Goal: Task Accomplishment & Management: Use online tool/utility

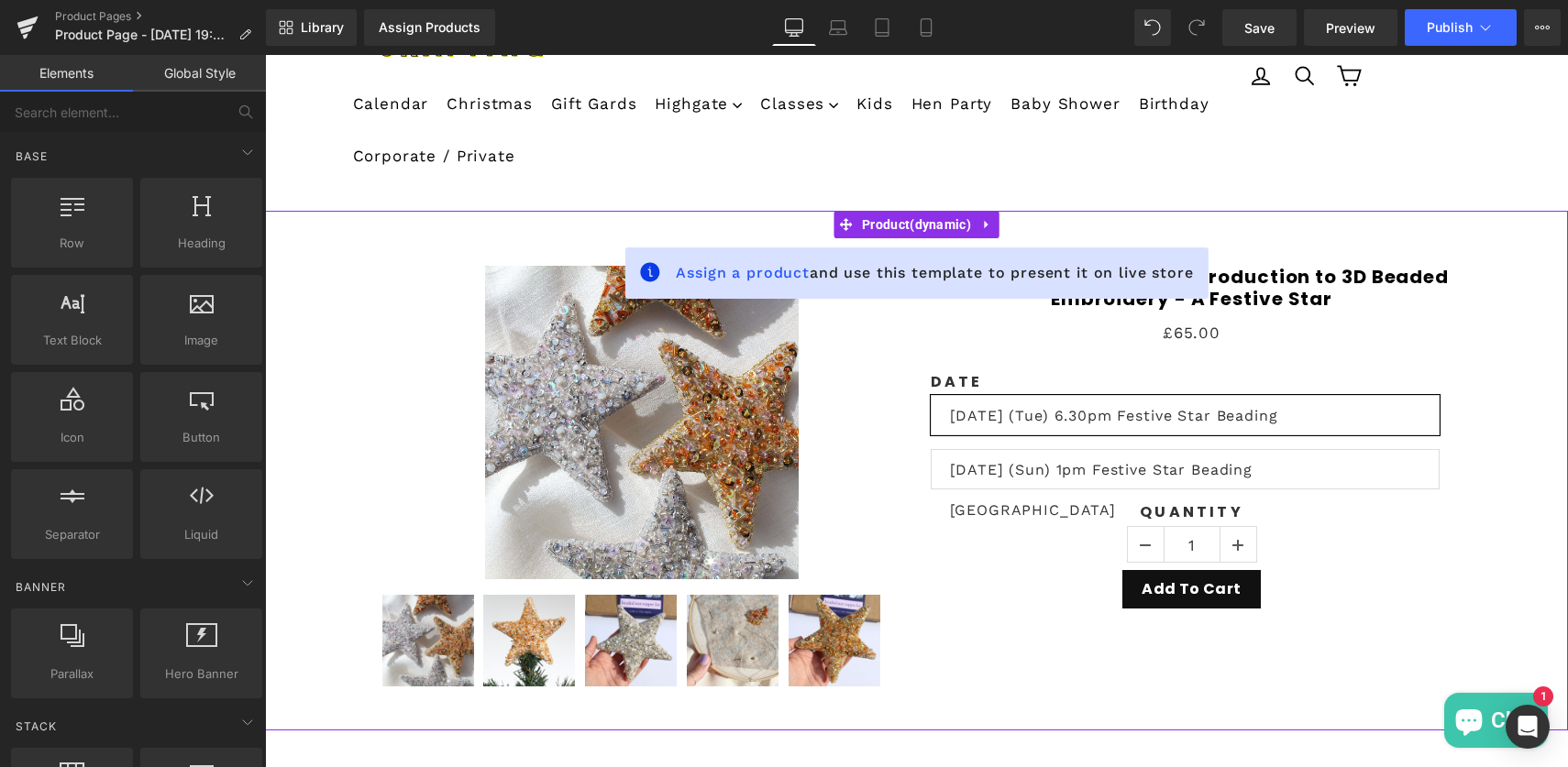
scroll to position [400, 0]
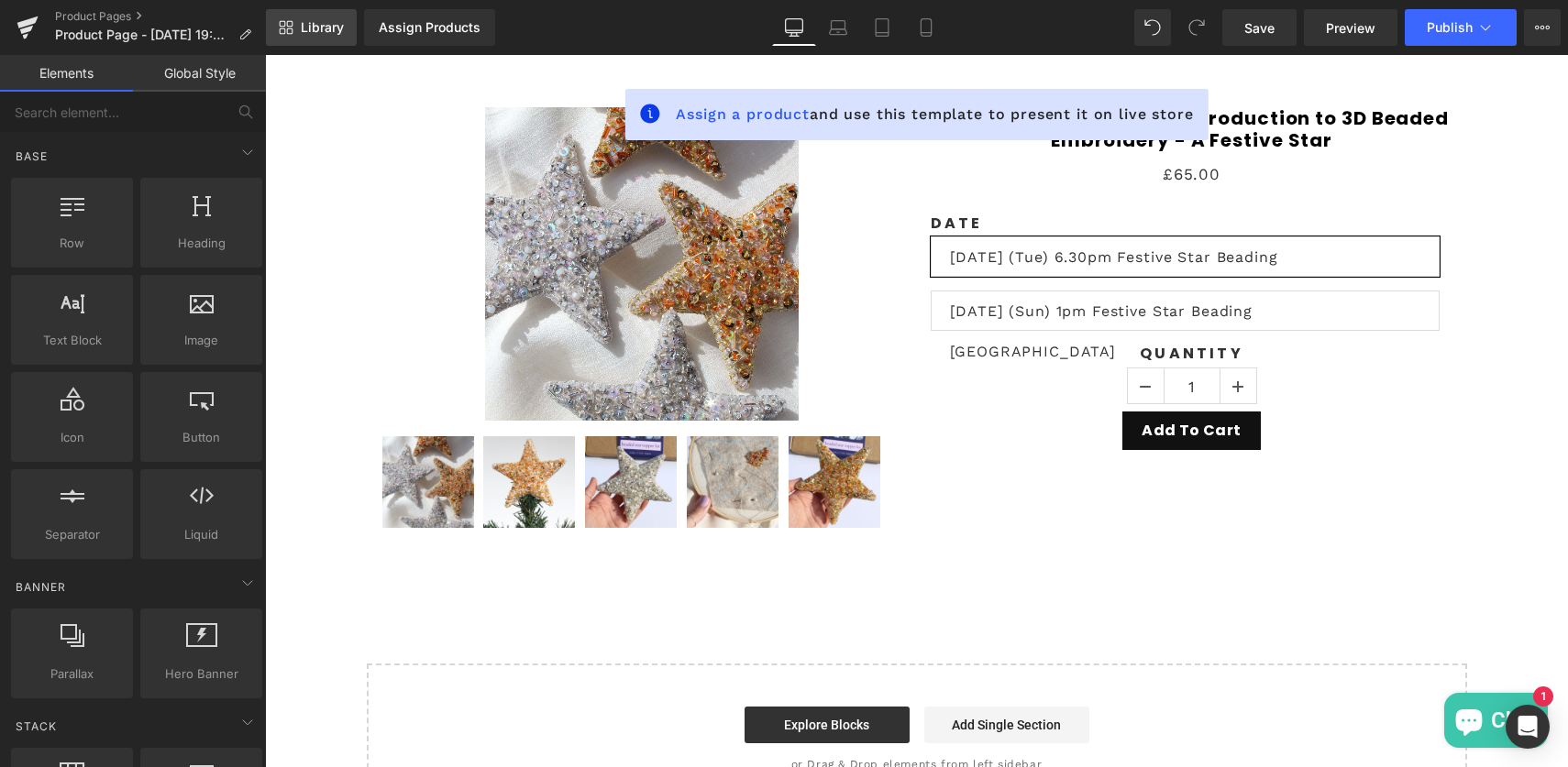
click at [318, 24] on span "Library" at bounding box center [322, 27] width 43 height 17
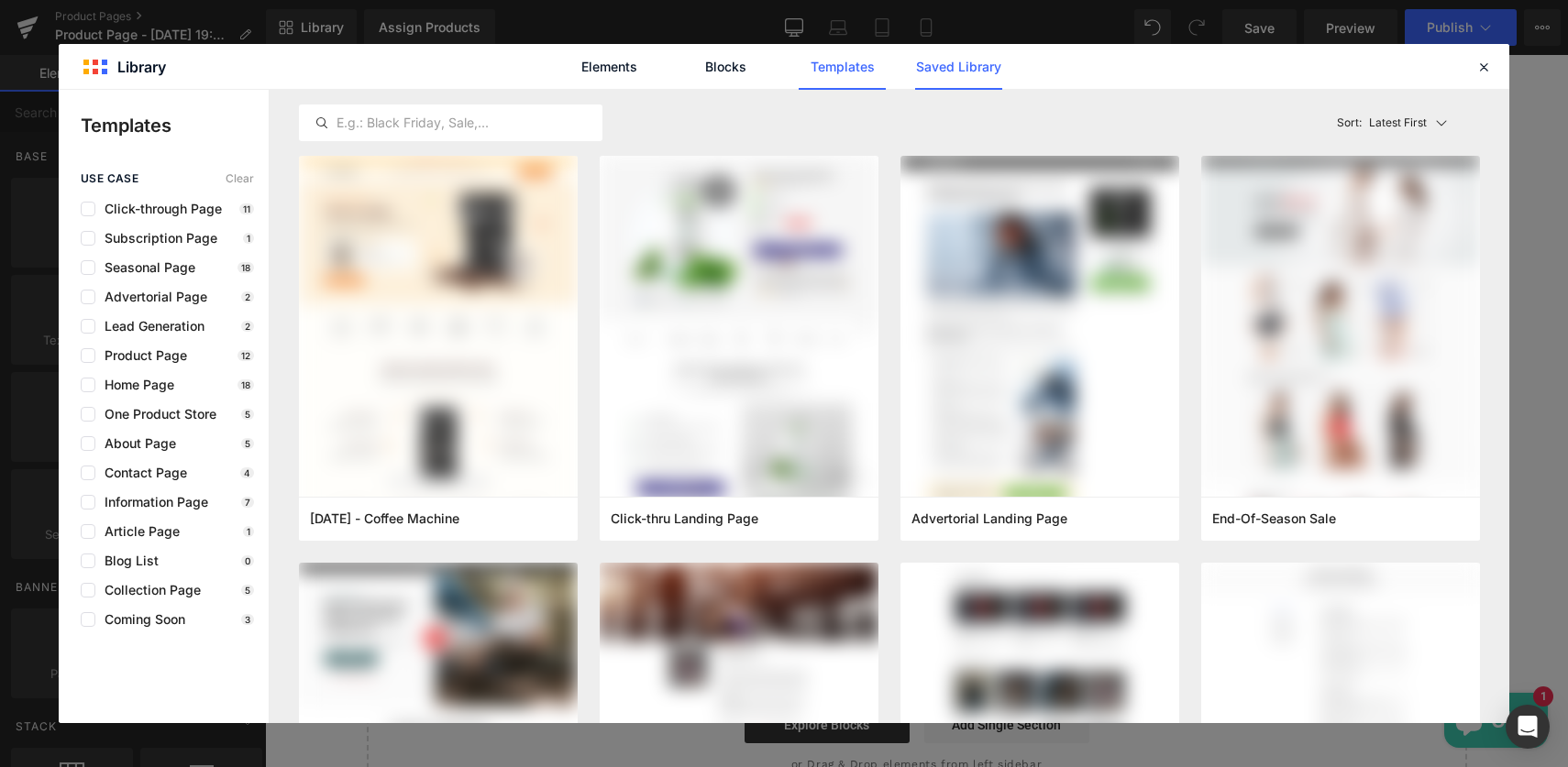
click at [928, 69] on link "Saved Library" at bounding box center [958, 66] width 87 height 46
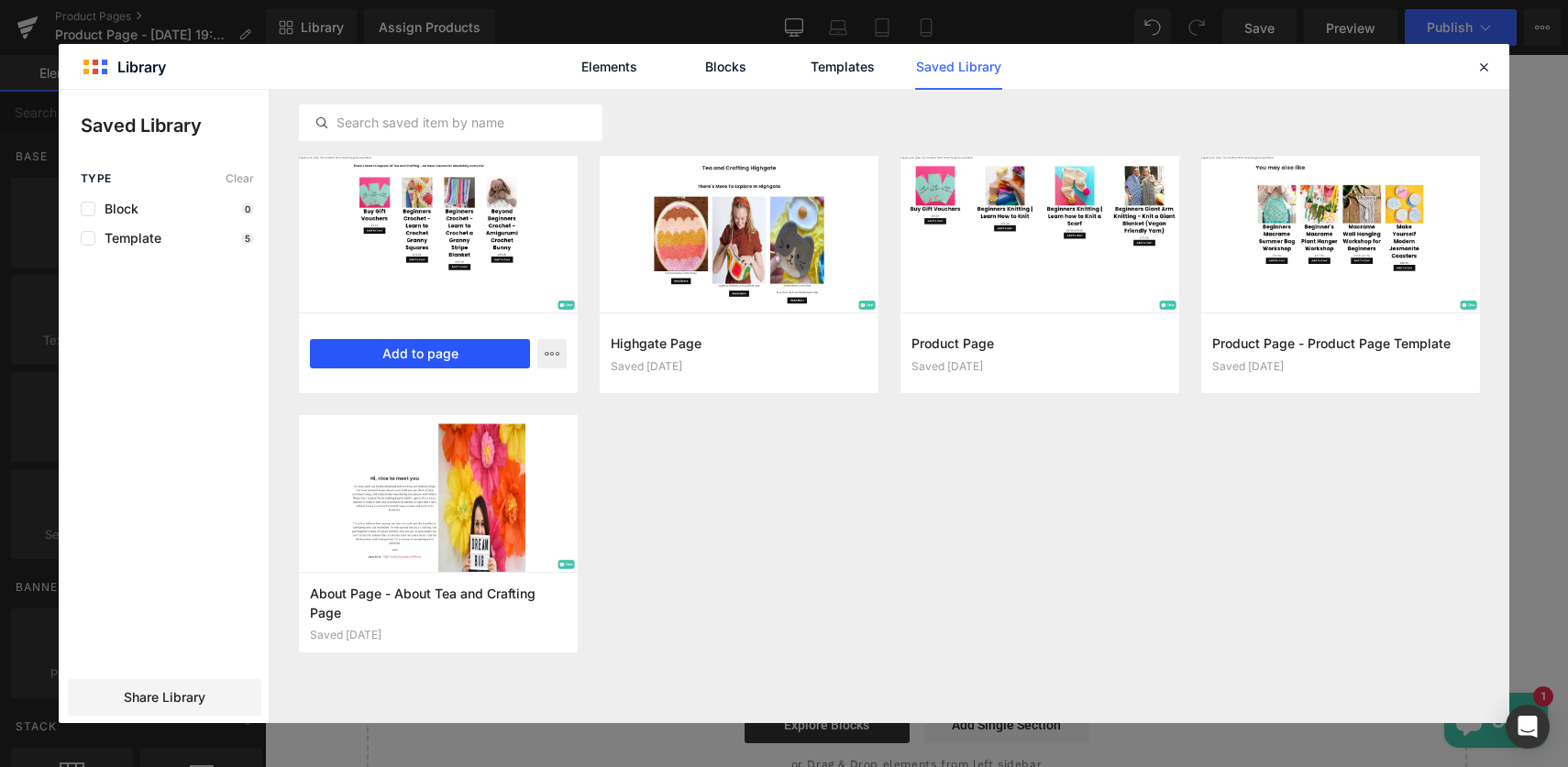
click at [441, 358] on button "Add to page" at bounding box center [419, 354] width 220 height 29
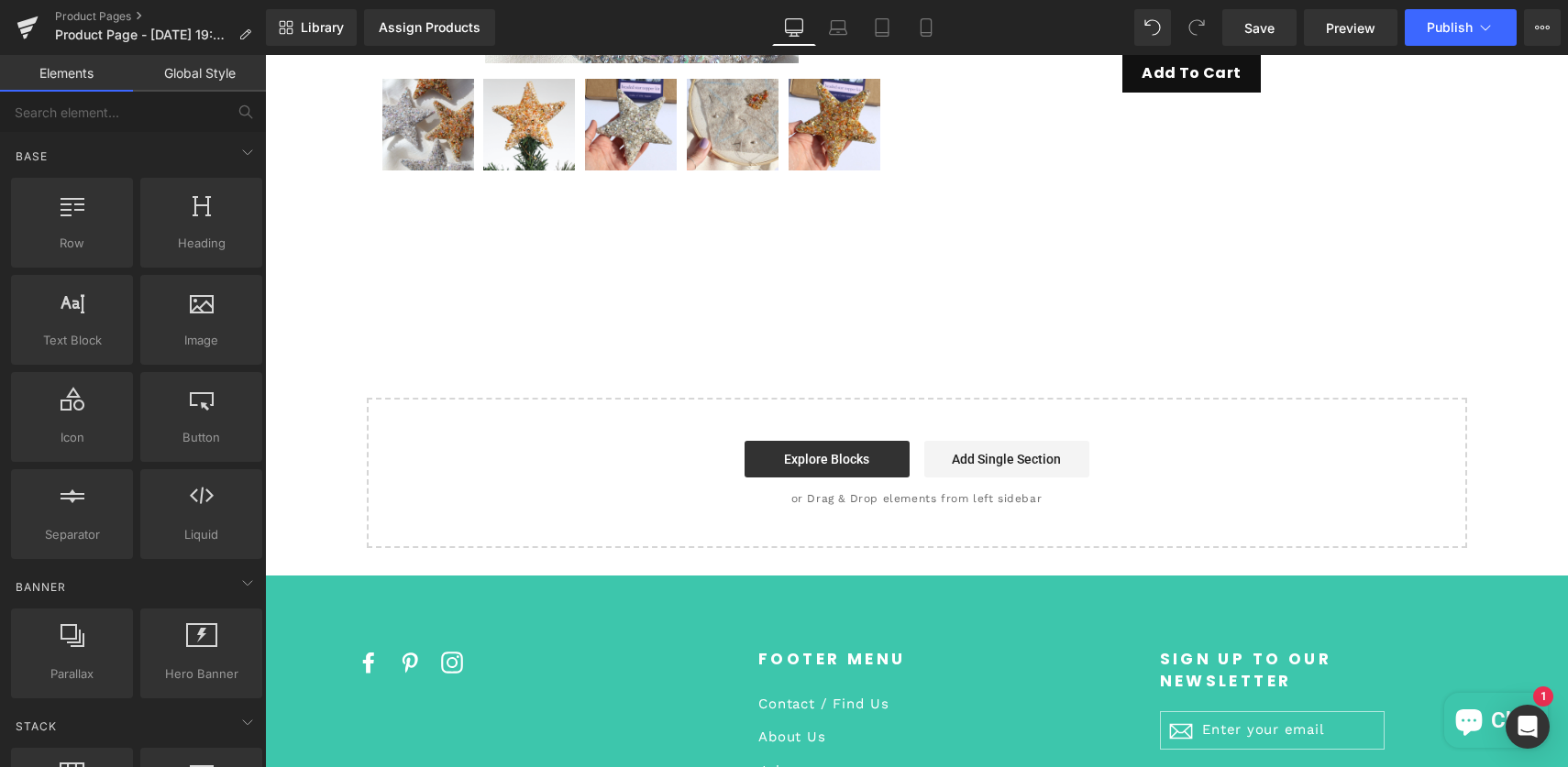
scroll to position [826, 0]
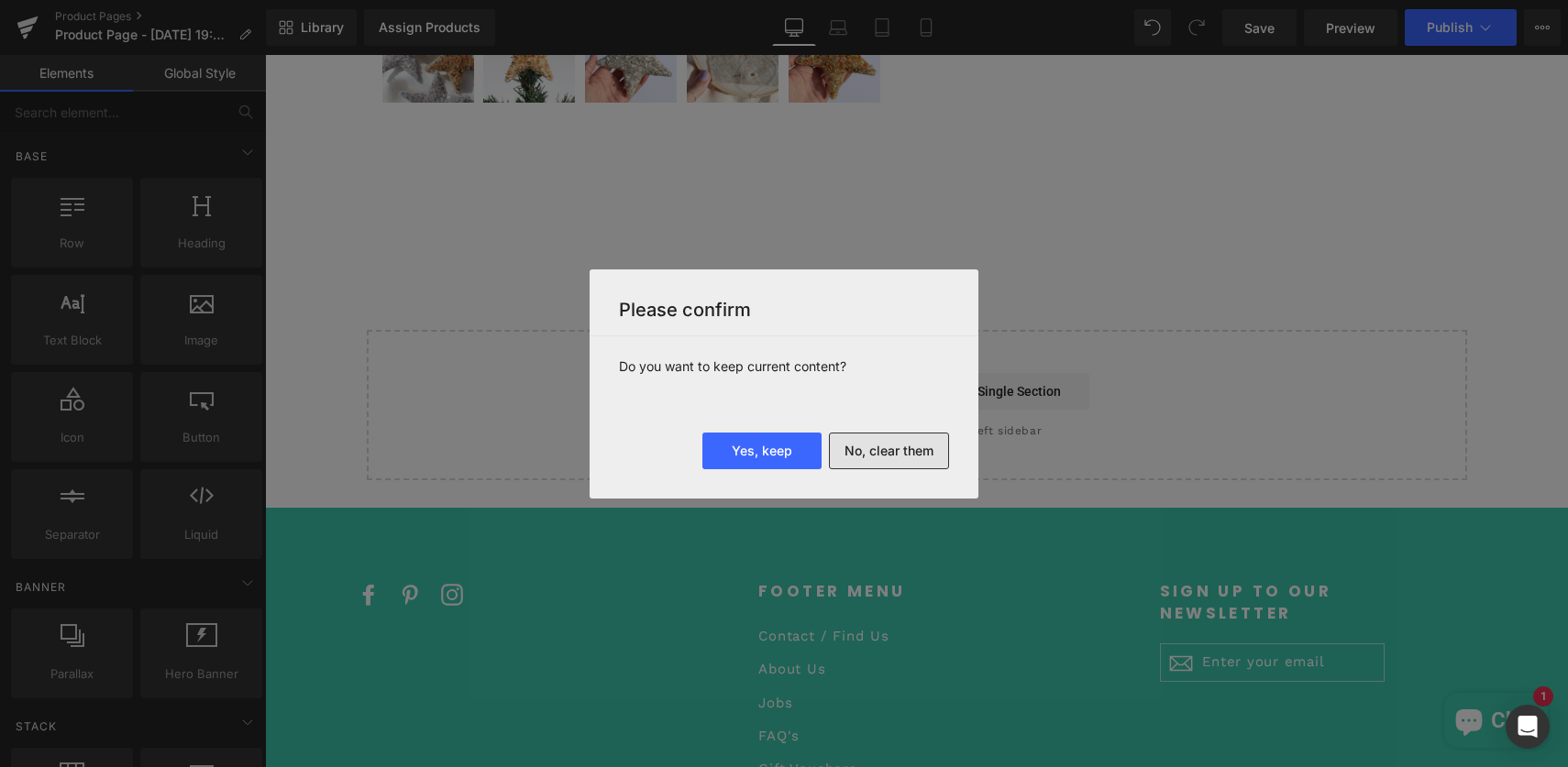
click at [867, 450] on button "No, clear them" at bounding box center [888, 451] width 120 height 37
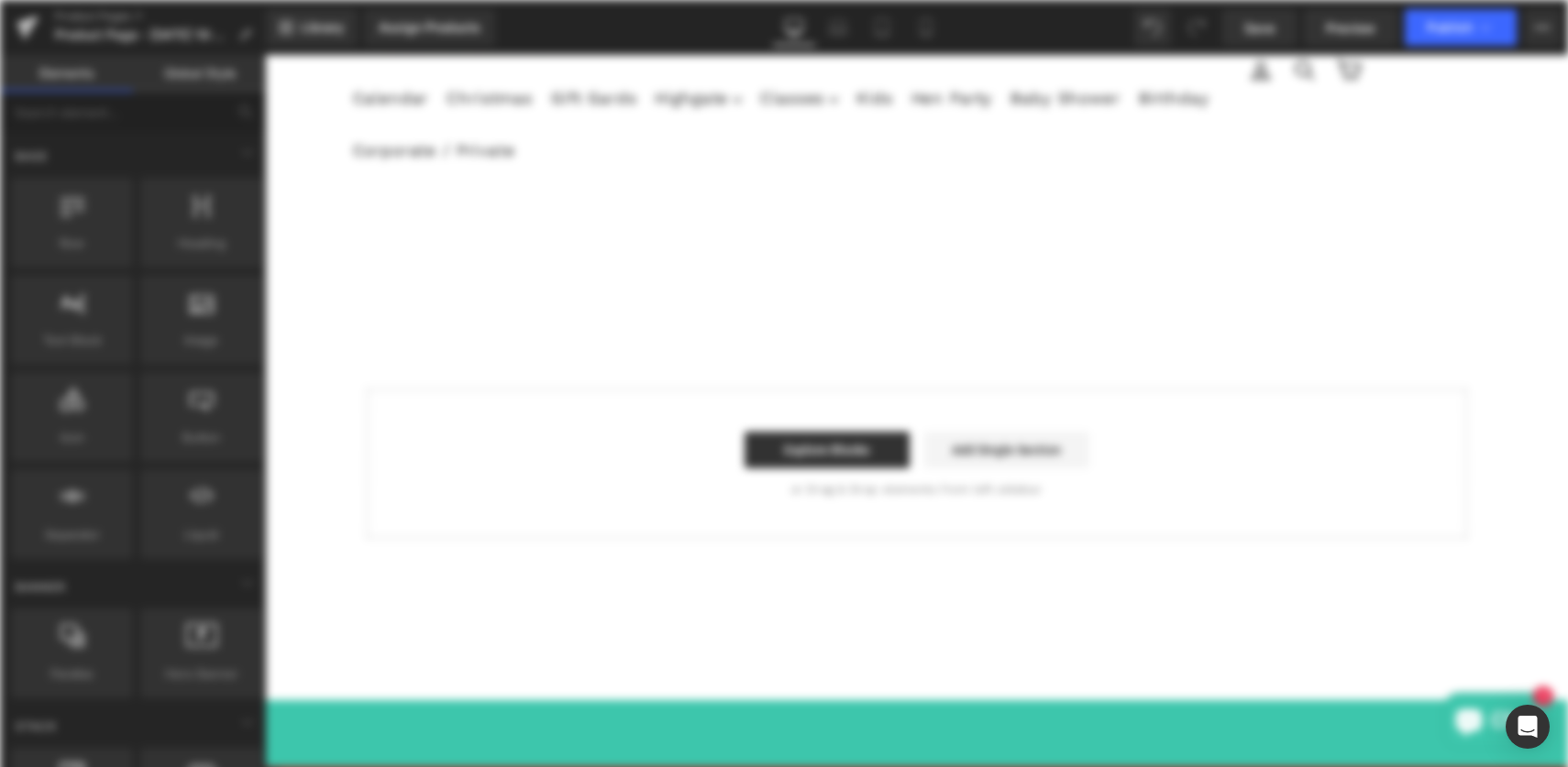
scroll to position [0, 0]
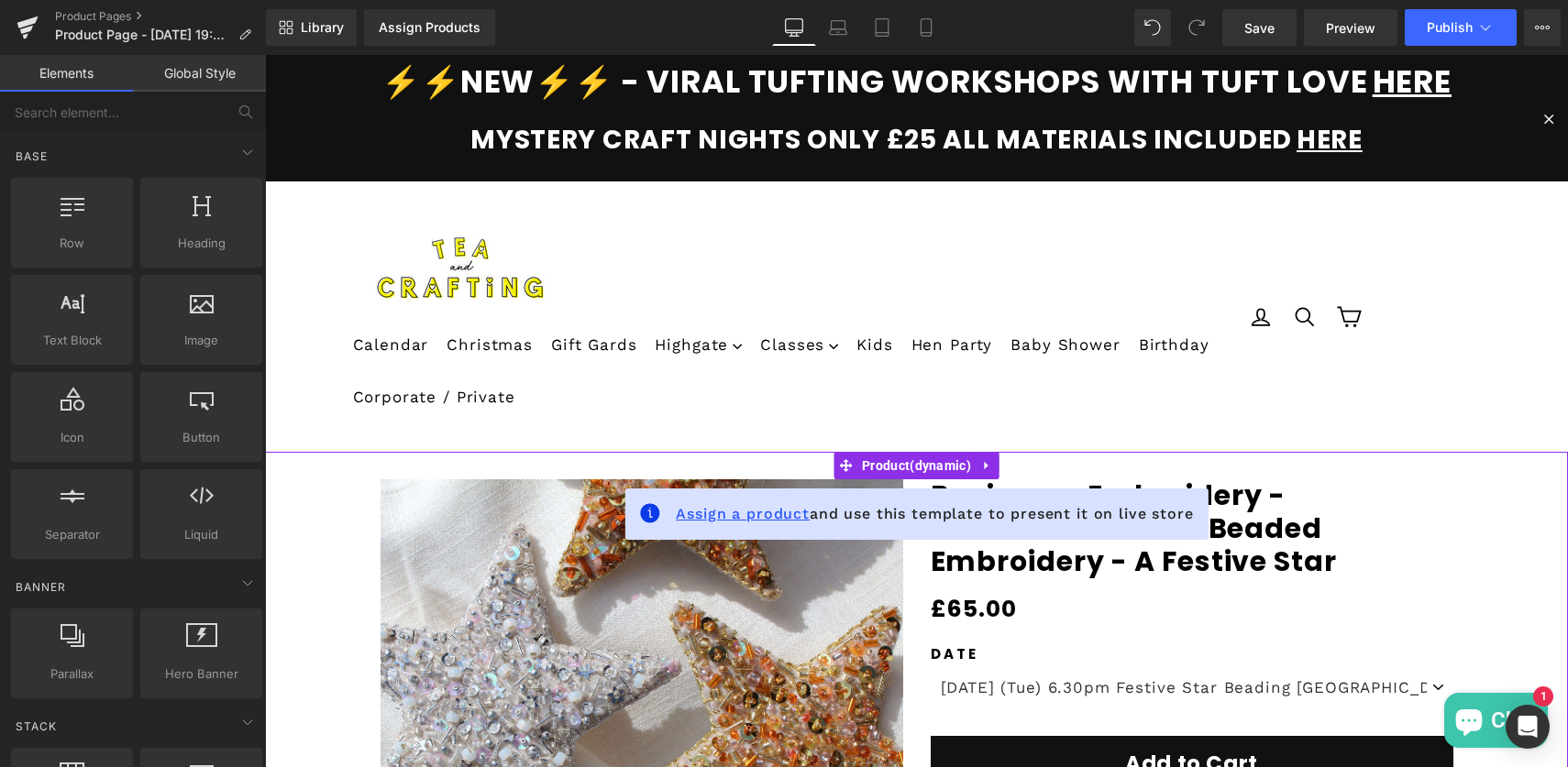
click at [731, 512] on span "Assign a product" at bounding box center [742, 514] width 134 height 18
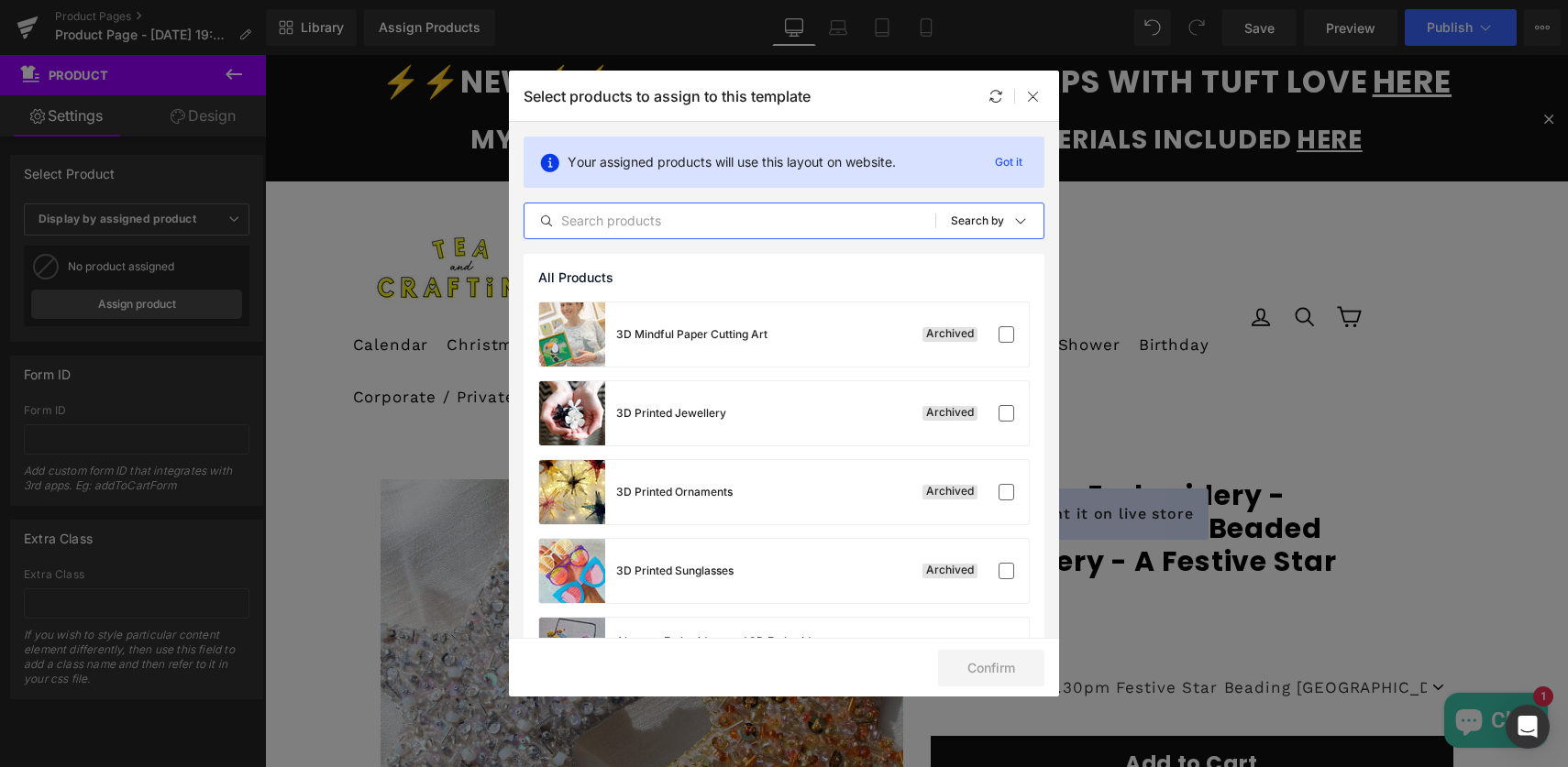
click at [572, 225] on input "text" at bounding box center [730, 221] width 410 height 22
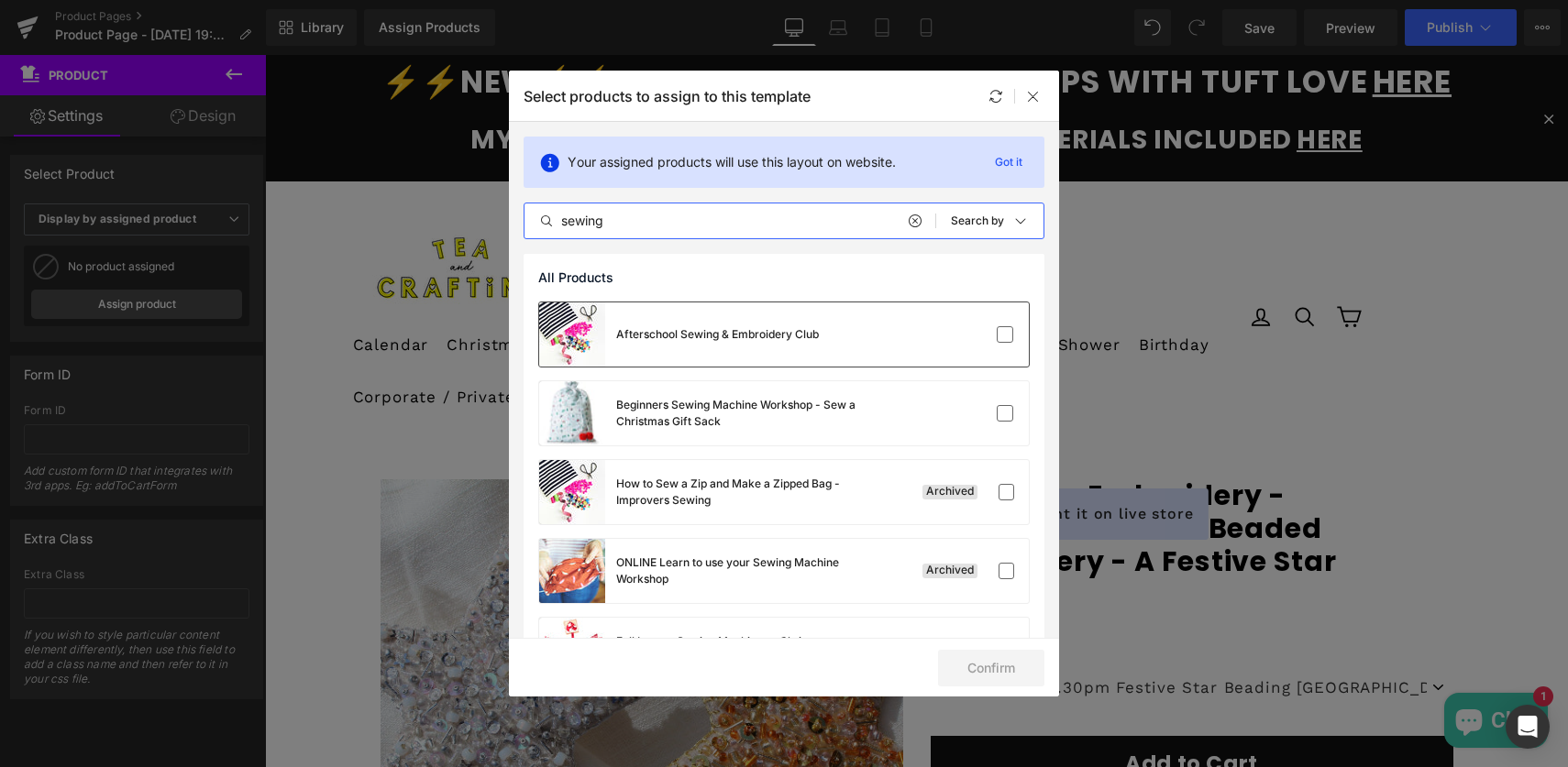
type input "sewing"
click at [752, 336] on div "Afterschool Sewing & Embroidery Club" at bounding box center [717, 334] width 202 height 17
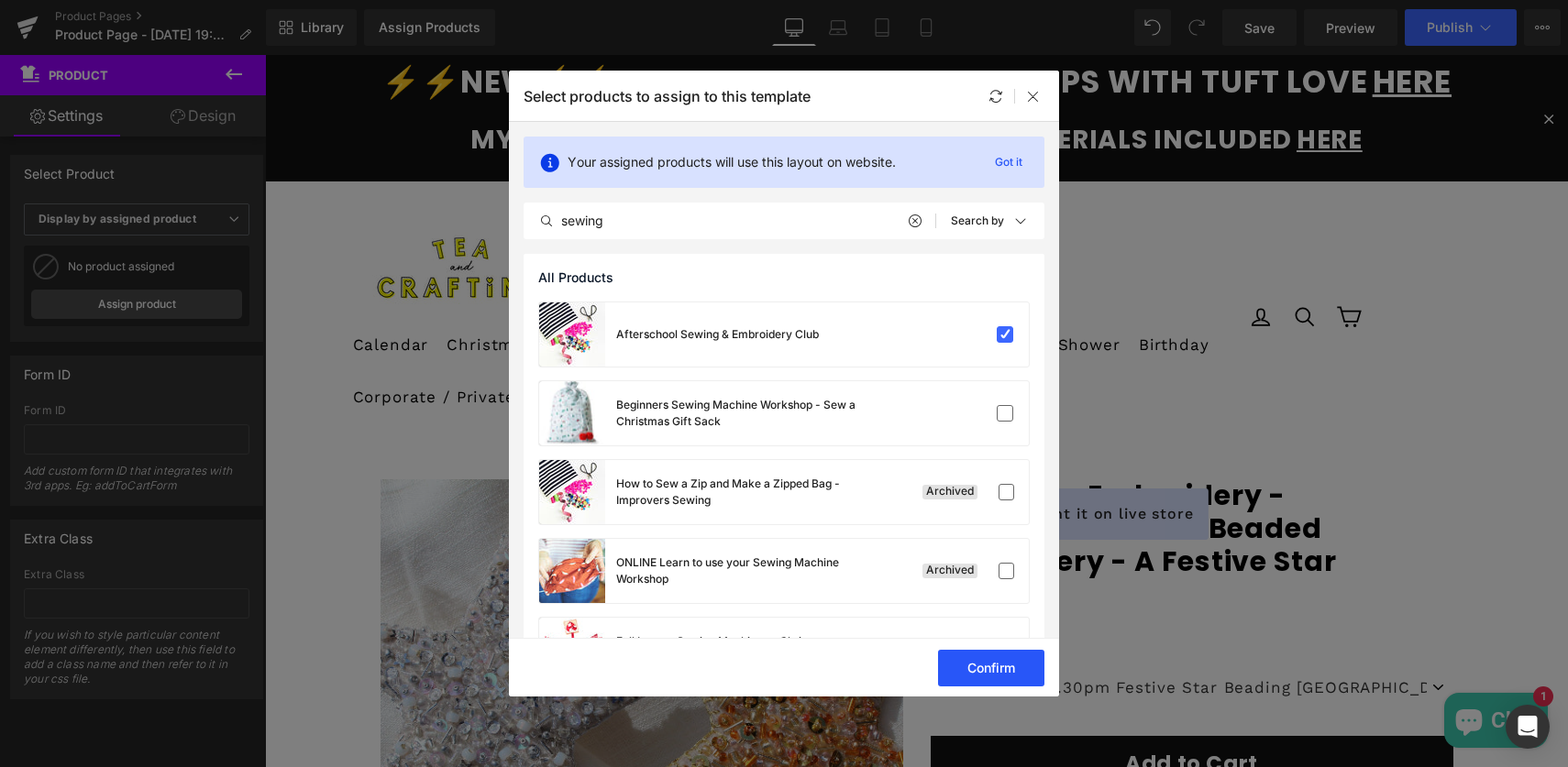
click at [990, 664] on button "Confirm" at bounding box center [991, 668] width 106 height 37
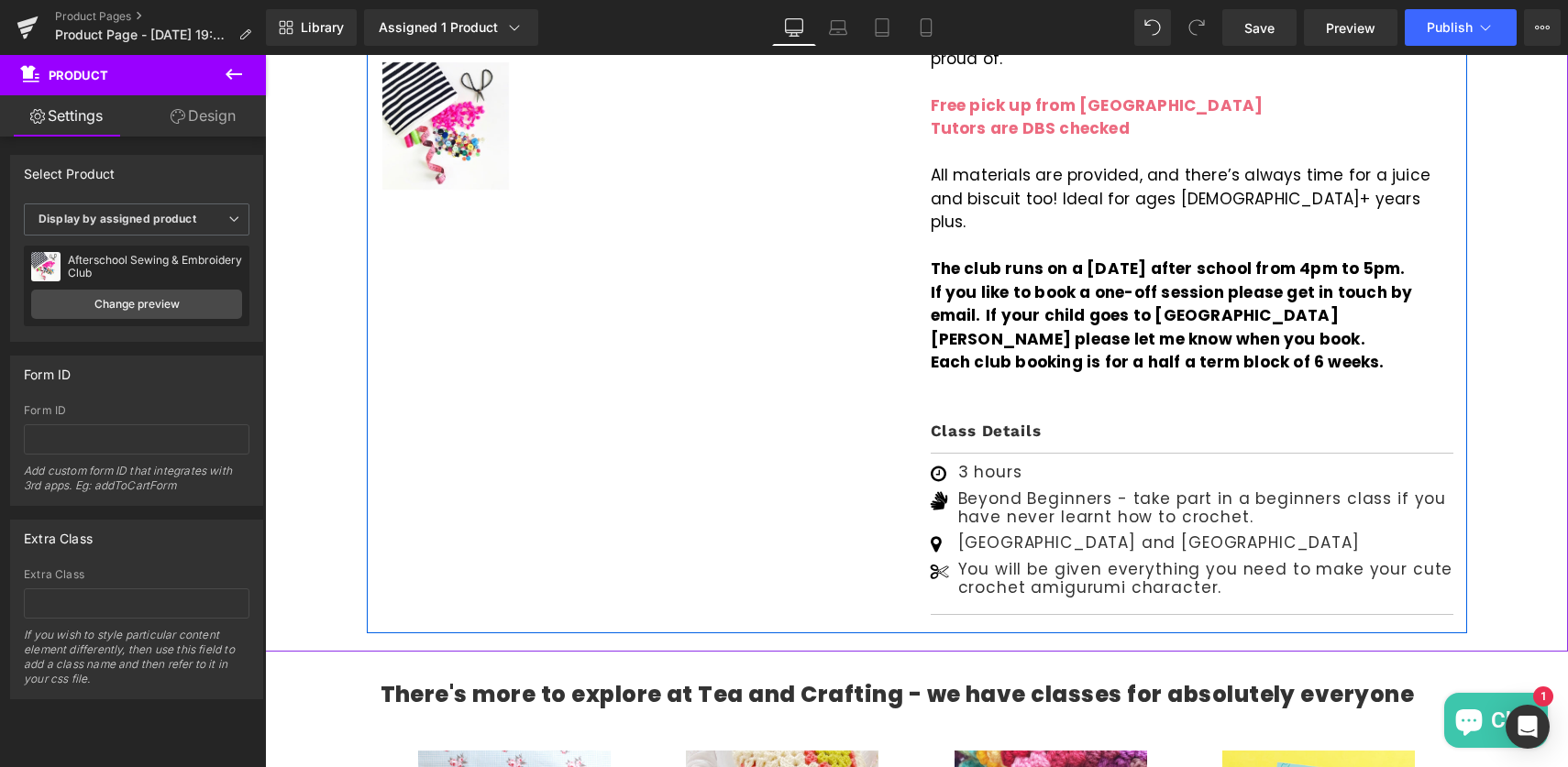
scroll to position [973, 0]
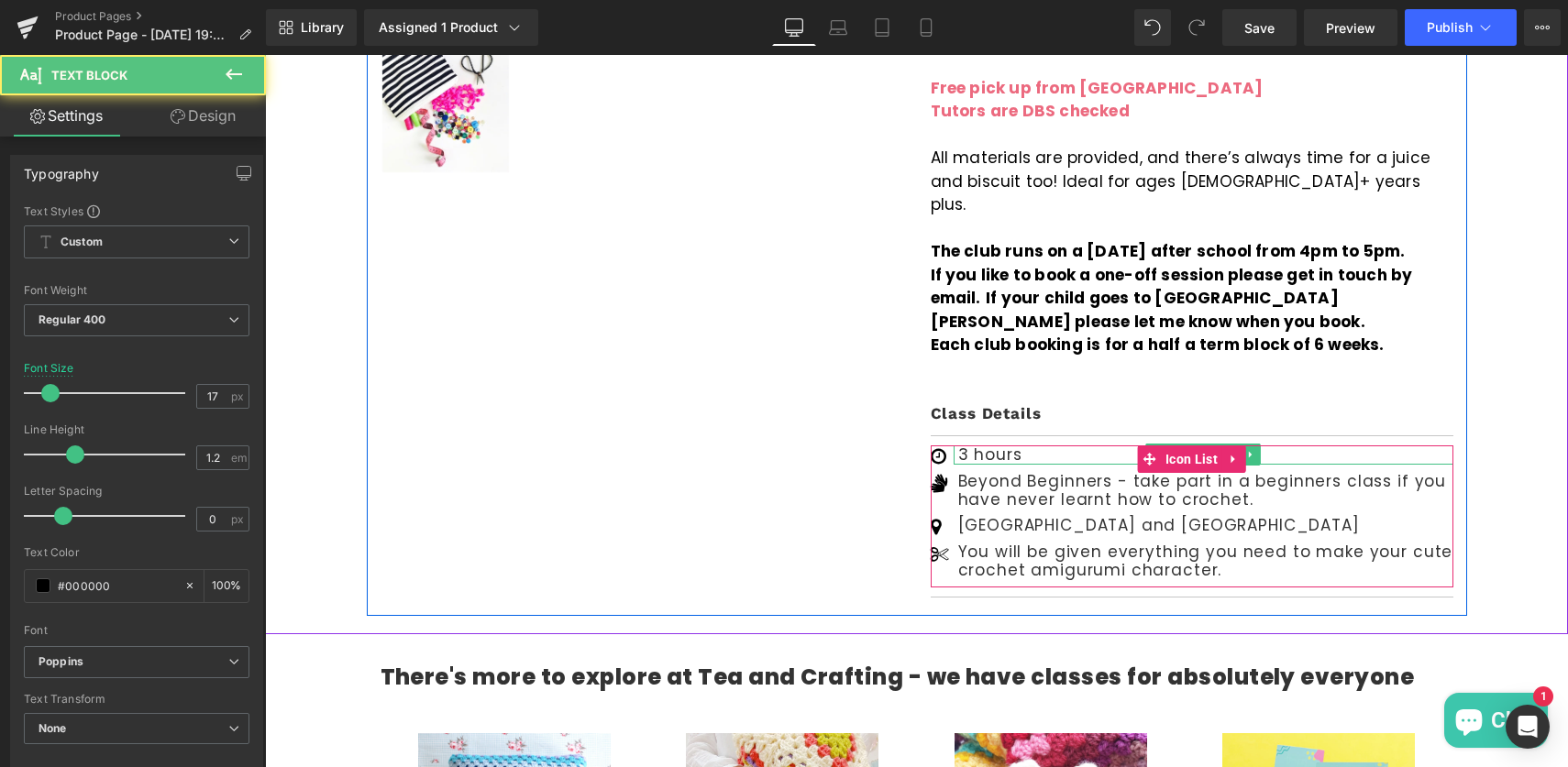
click at [962, 446] on p "3 hours" at bounding box center [1206, 454] width 495 height 19
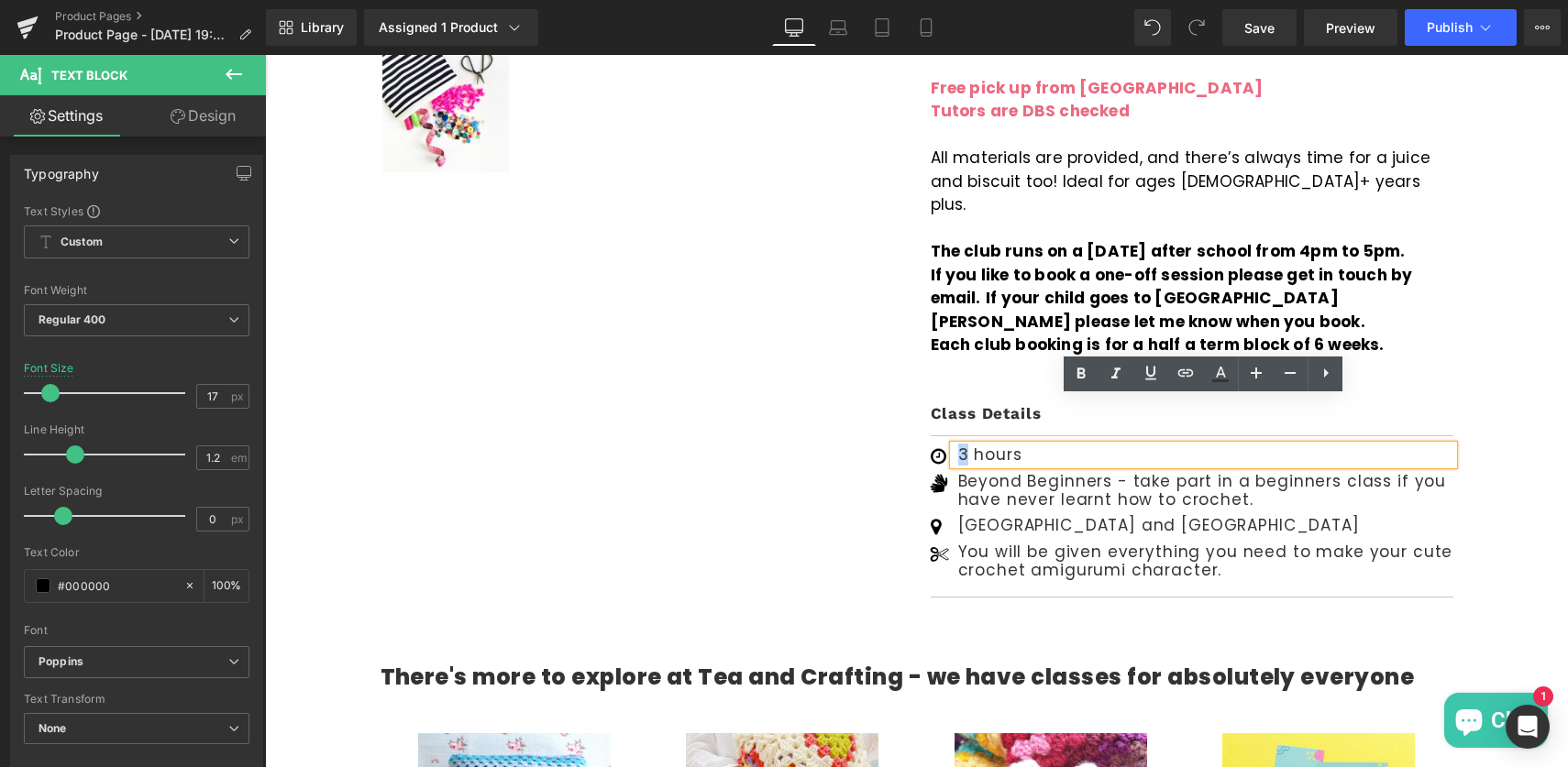
click at [959, 446] on p "3 hours" at bounding box center [1206, 454] width 495 height 19
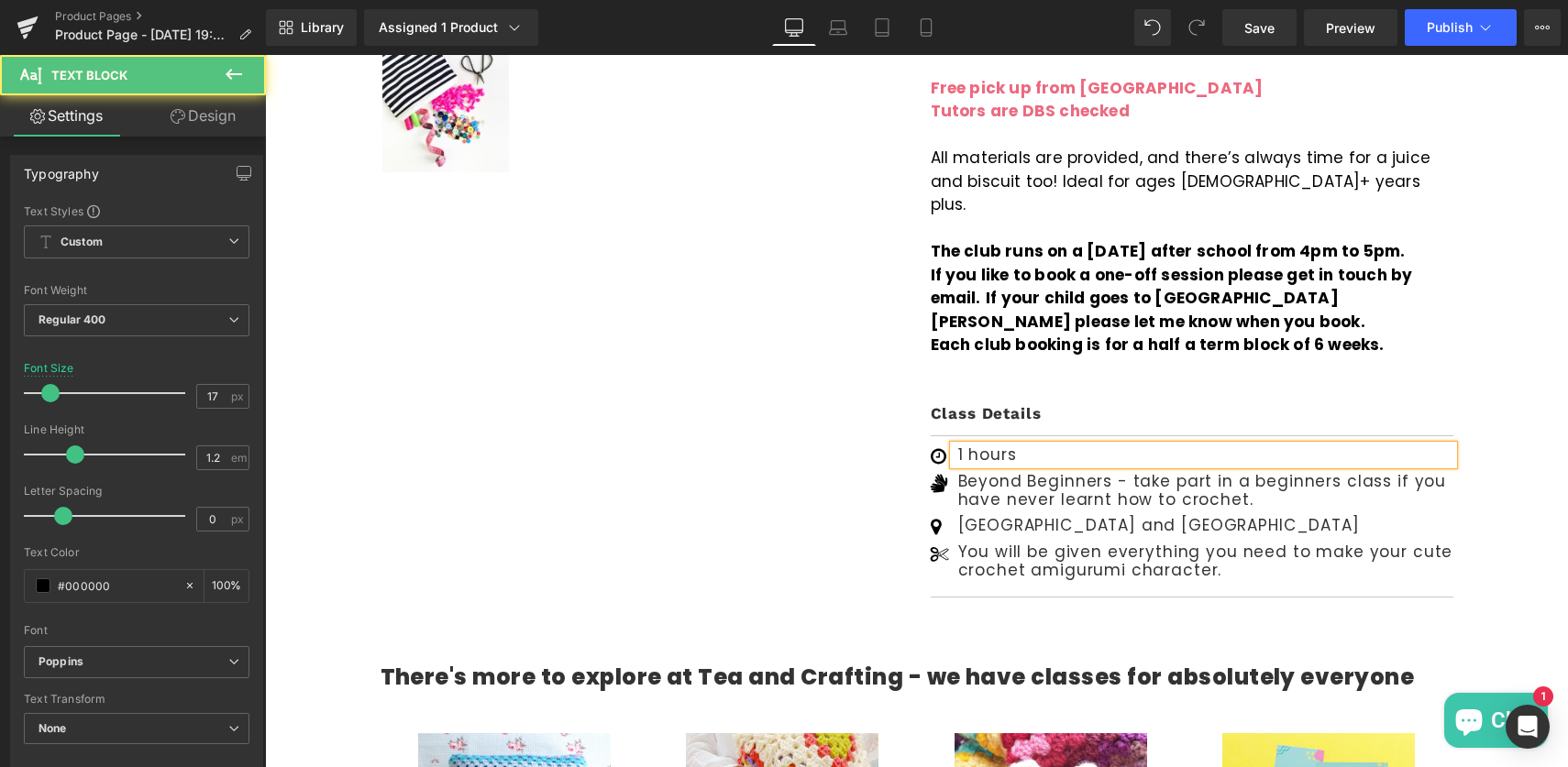
click at [1019, 446] on p "1 hours" at bounding box center [1206, 454] width 495 height 19
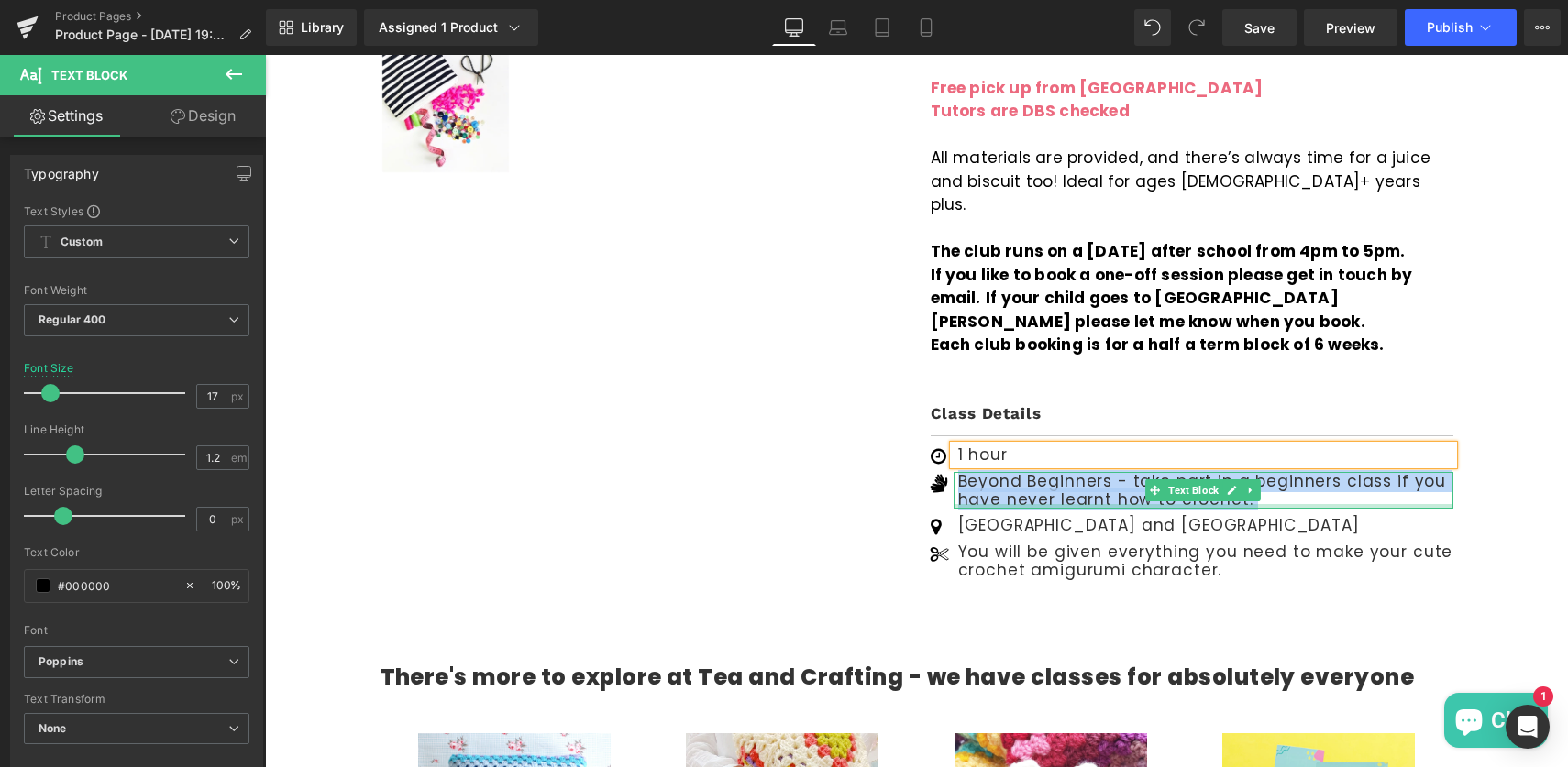
drag, startPoint x: 959, startPoint y: 435, endPoint x: 1107, endPoint y: 458, distance: 149.8
click at [1107, 472] on div "Beyond Beginners - take part in a beginners class if you have never learnt how …" at bounding box center [1203, 490] width 499 height 37
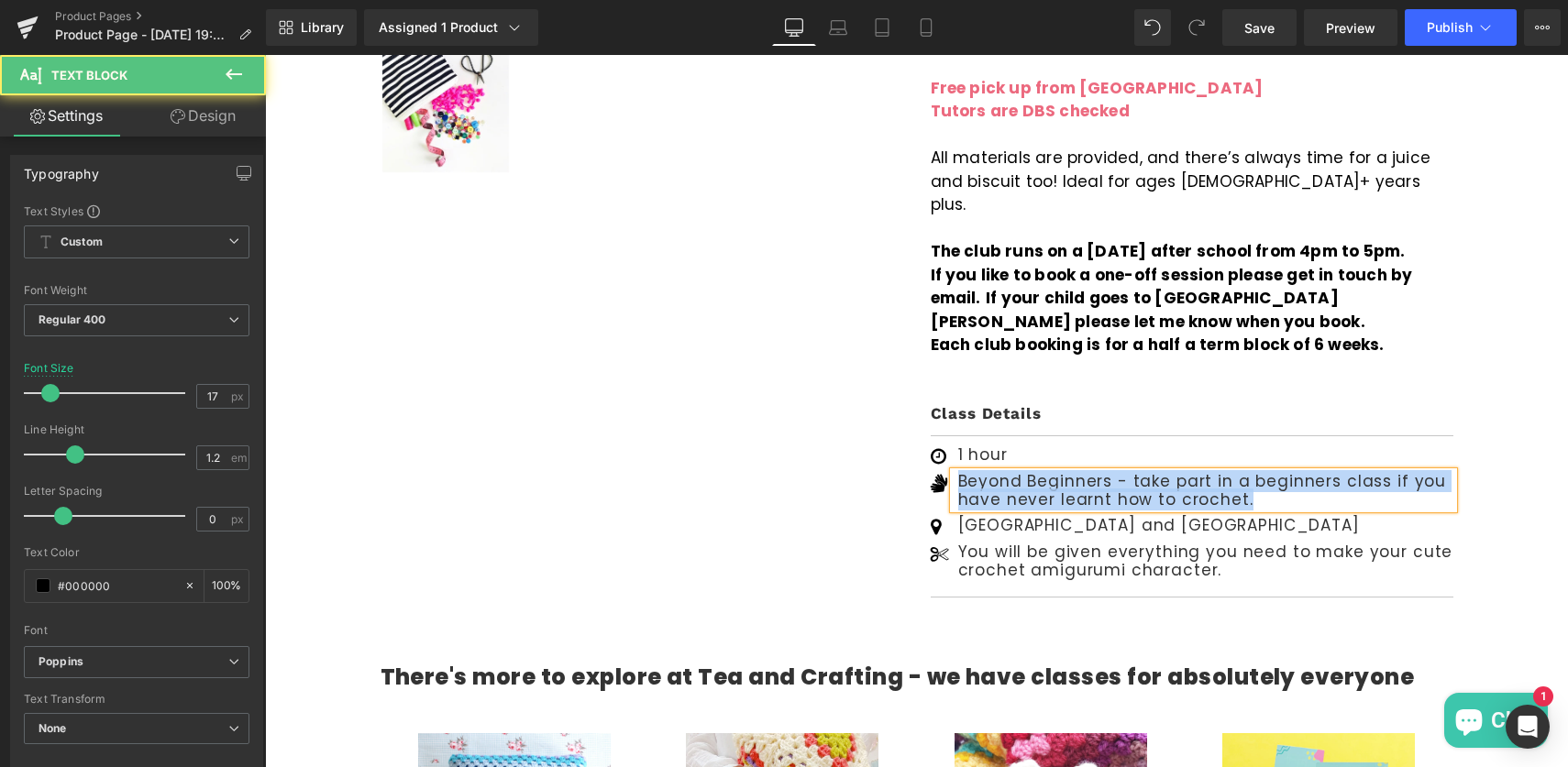
click at [998, 472] on p "Beyond Beginners - take part in a beginners class if you have never learnt how …" at bounding box center [1206, 490] width 495 height 37
drag, startPoint x: 966, startPoint y: 434, endPoint x: 1250, endPoint y: 463, distance: 285.5
click at [1250, 472] on div "Beyond Beginners - take part in a beginners class if you have never learnt how …" at bounding box center [1203, 490] width 499 height 37
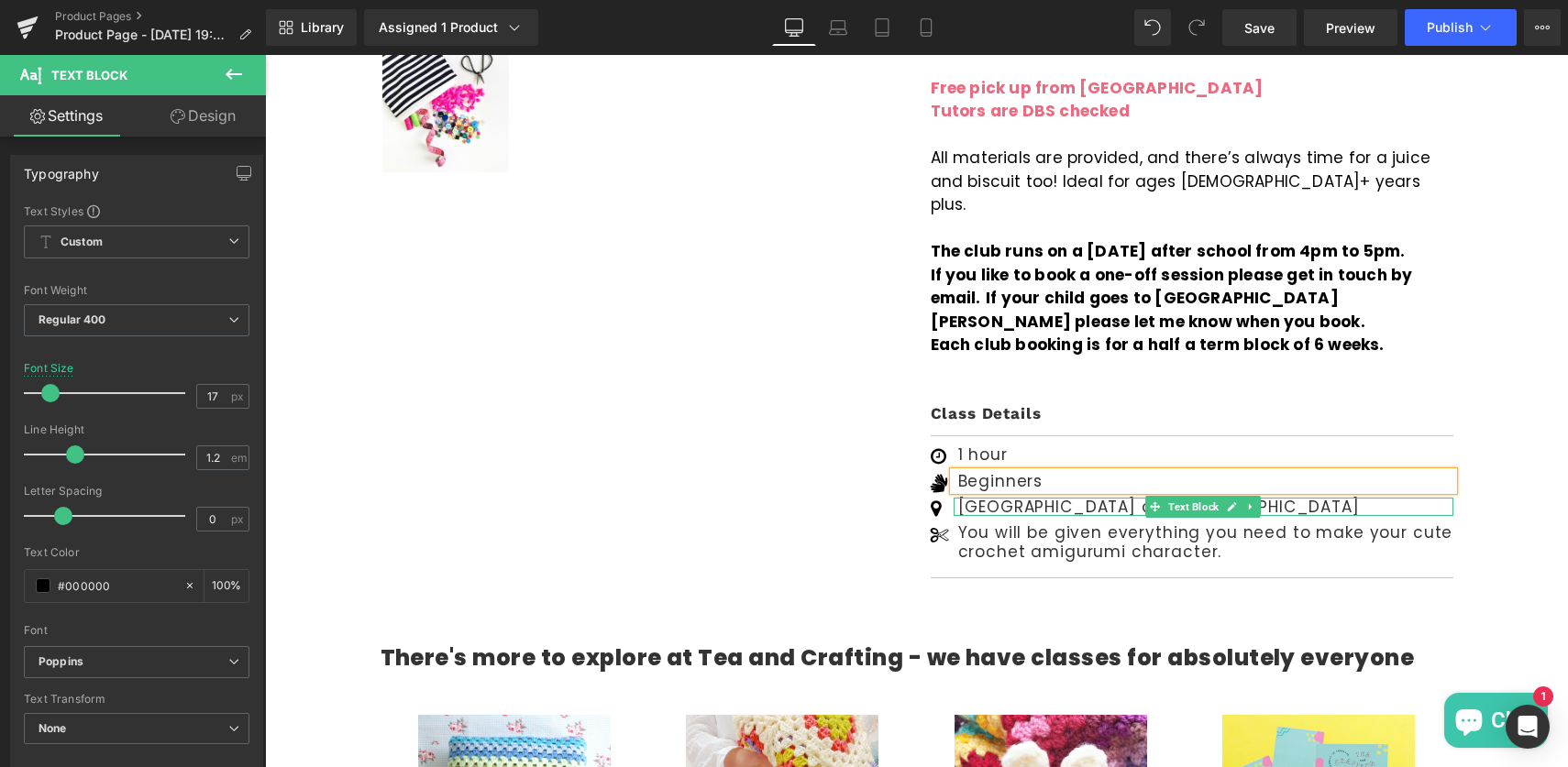
click at [1127, 498] on p "[GEOGRAPHIC_DATA] and [GEOGRAPHIC_DATA]" at bounding box center [1206, 507] width 495 height 19
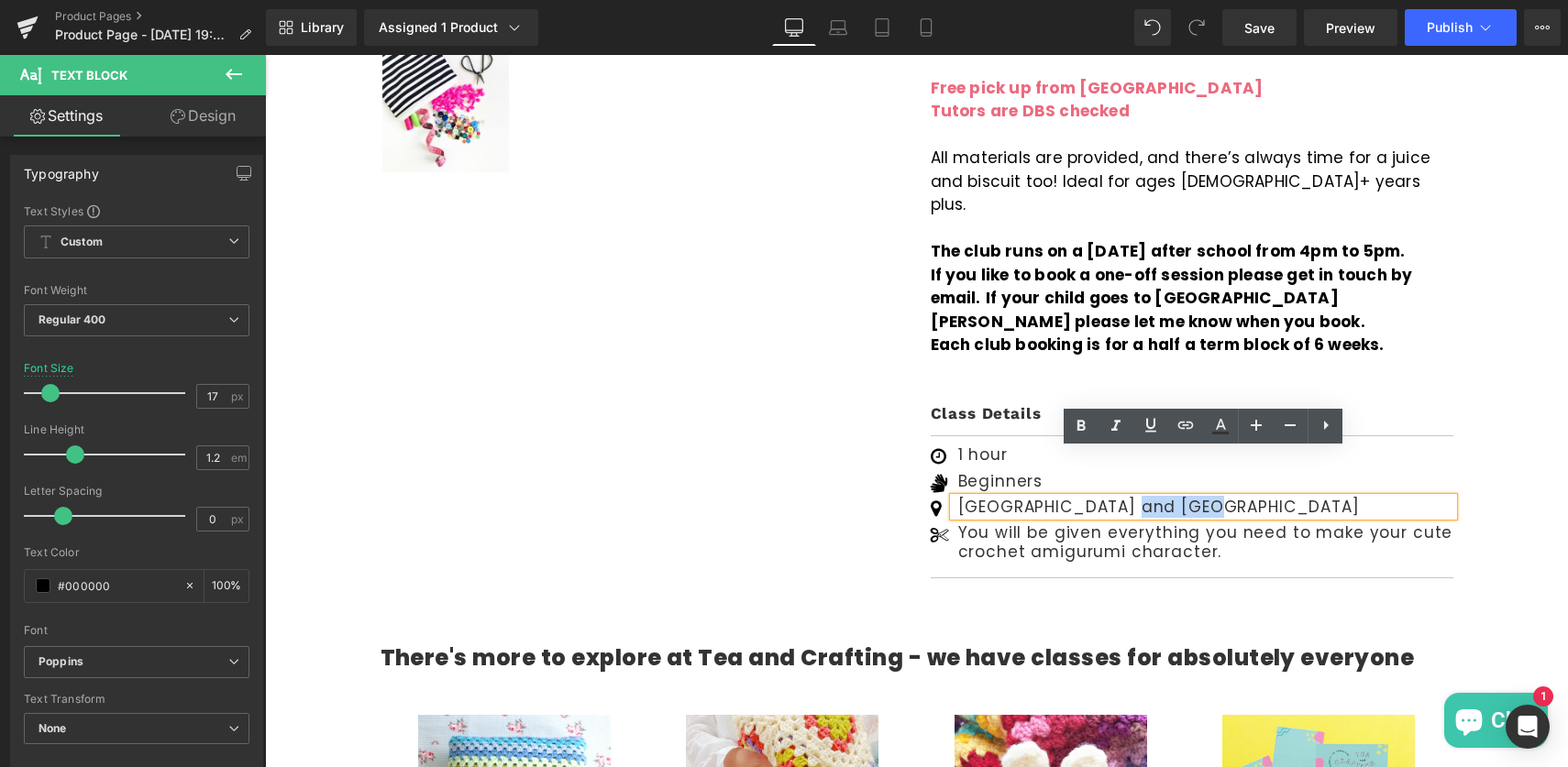
drag, startPoint x: 1130, startPoint y: 460, endPoint x: 953, endPoint y: 460, distance: 177.0
click at [954, 498] on div "[GEOGRAPHIC_DATA] and [GEOGRAPHIC_DATA]" at bounding box center [1203, 507] width 499 height 19
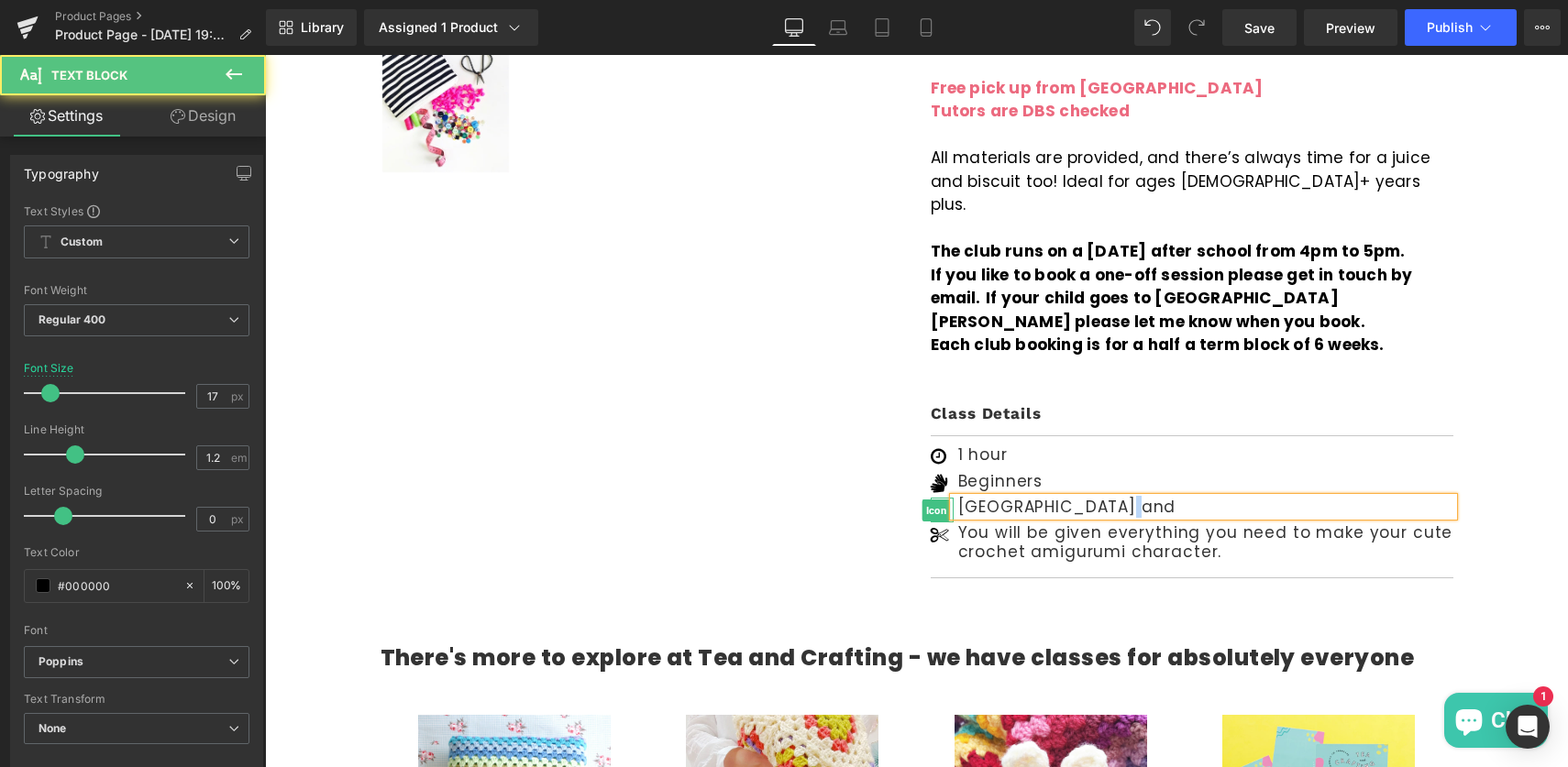
drag, startPoint x: 1126, startPoint y: 459, endPoint x: 946, endPoint y: 459, distance: 180.0
click at [946, 498] on li "Icon [GEOGRAPHIC_DATA] and Text Block" at bounding box center [1191, 507] width 523 height 19
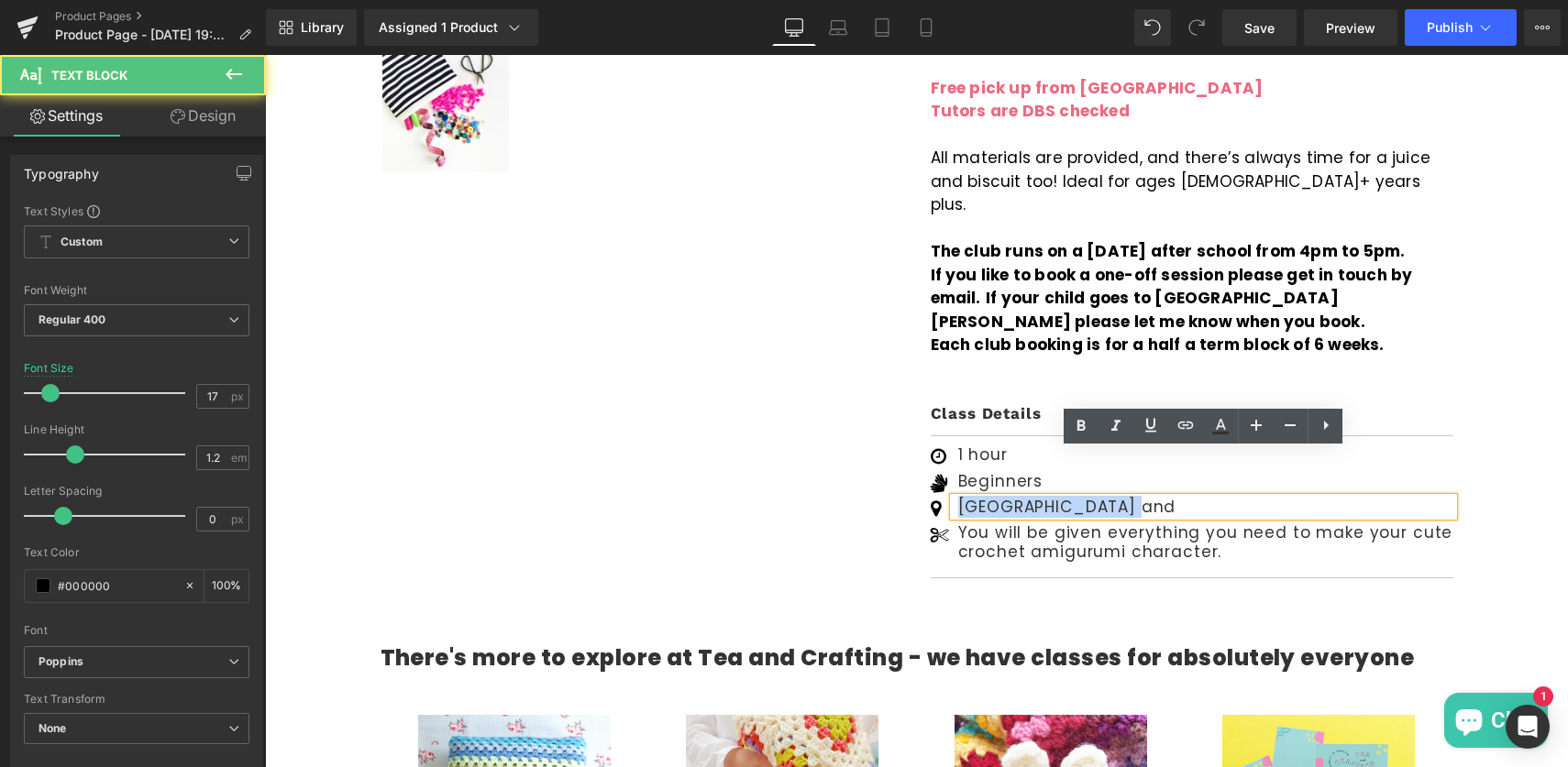
drag, startPoint x: 958, startPoint y: 459, endPoint x: 1131, endPoint y: 464, distance: 173.1
click at [1131, 498] on p "[GEOGRAPHIC_DATA] and" at bounding box center [1206, 507] width 495 height 19
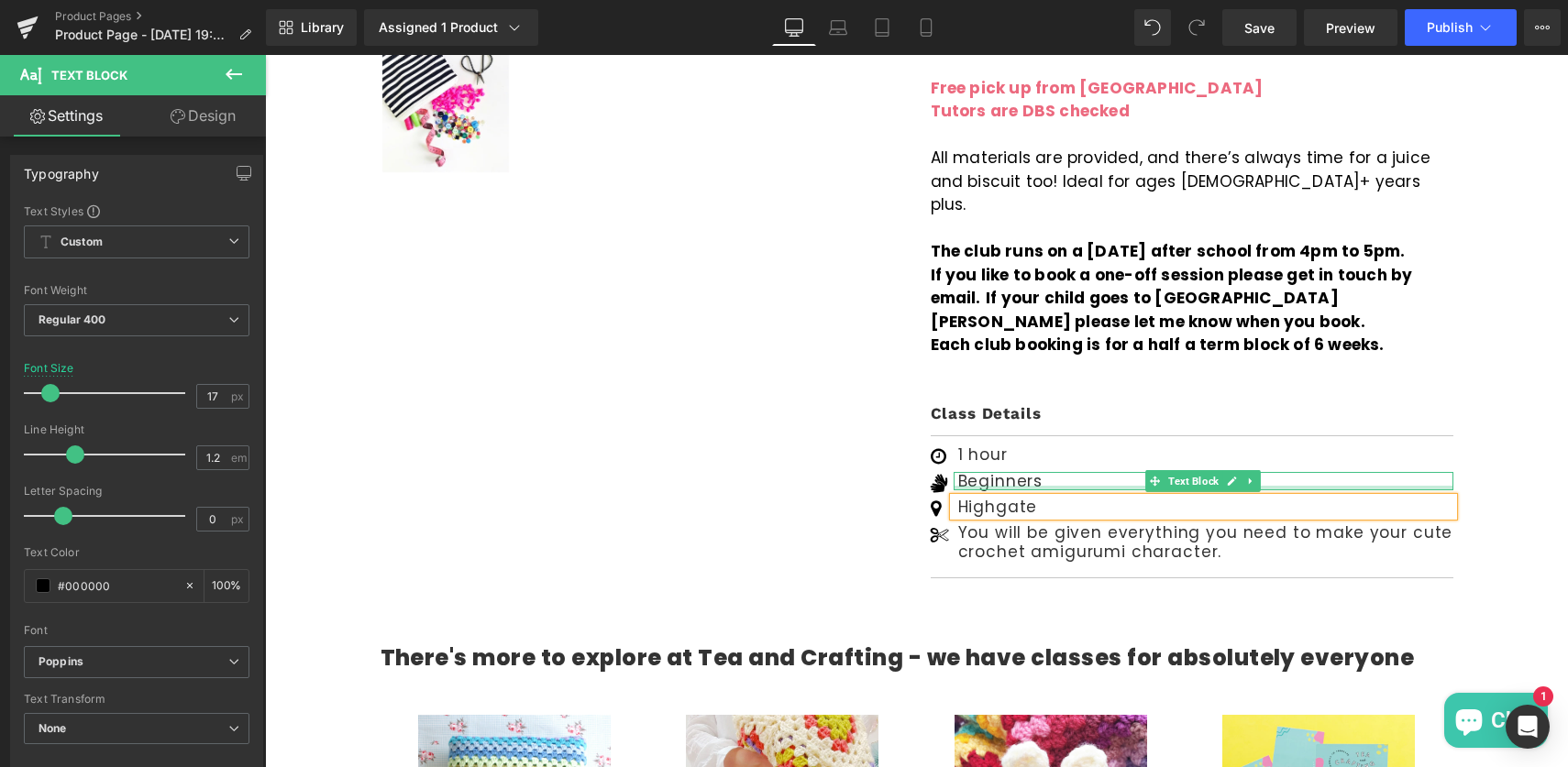
click at [1041, 486] on div at bounding box center [1203, 488] width 499 height 5
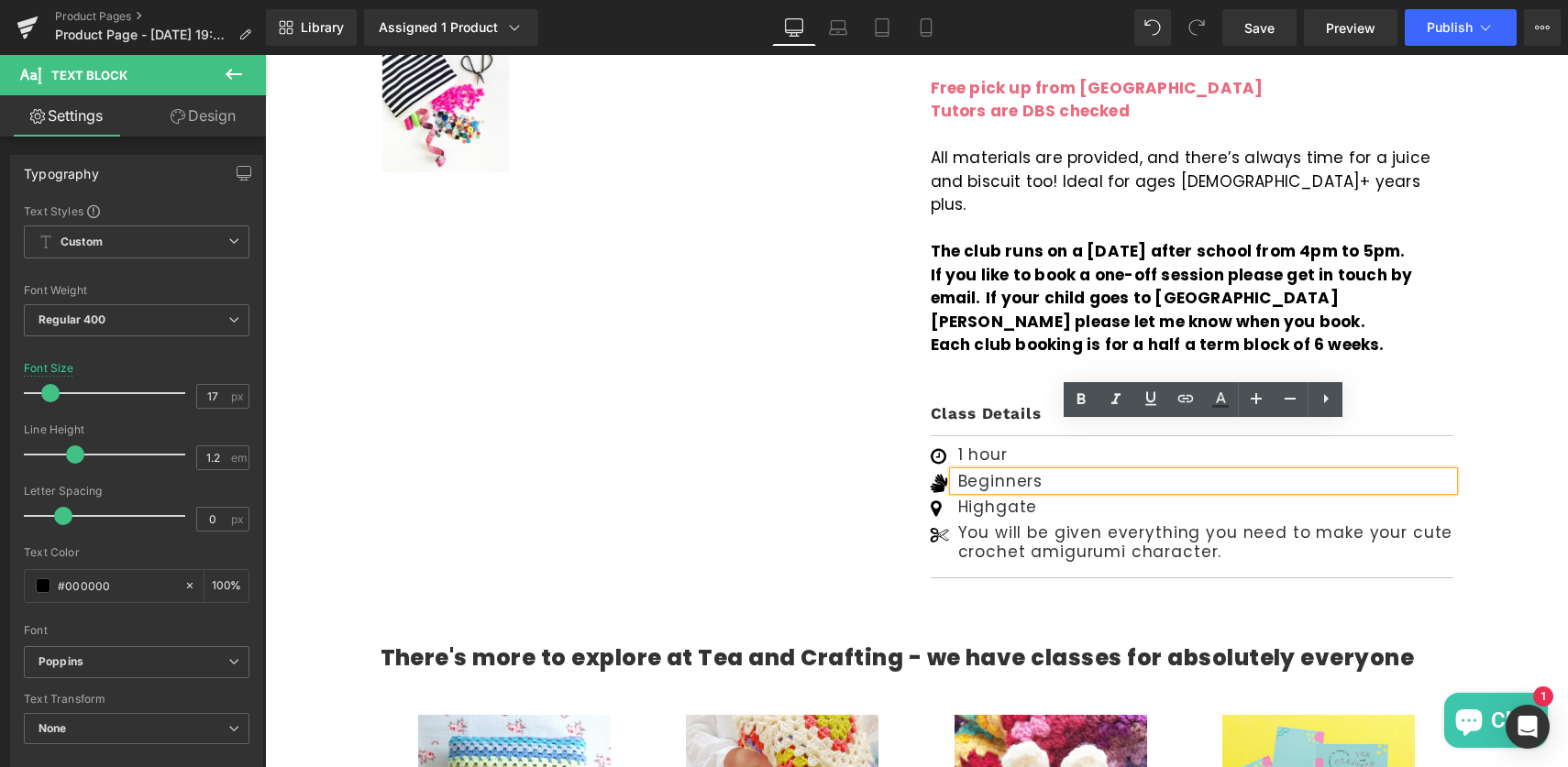
drag, startPoint x: 1041, startPoint y: 435, endPoint x: 949, endPoint y: 435, distance: 92.0
click at [954, 472] on div "Beginners" at bounding box center [1203, 481] width 499 height 19
drag, startPoint x: 959, startPoint y: 435, endPoint x: 1053, endPoint y: 433, distance: 94.0
click at [1053, 472] on p "Beginners" at bounding box center [1206, 481] width 495 height 19
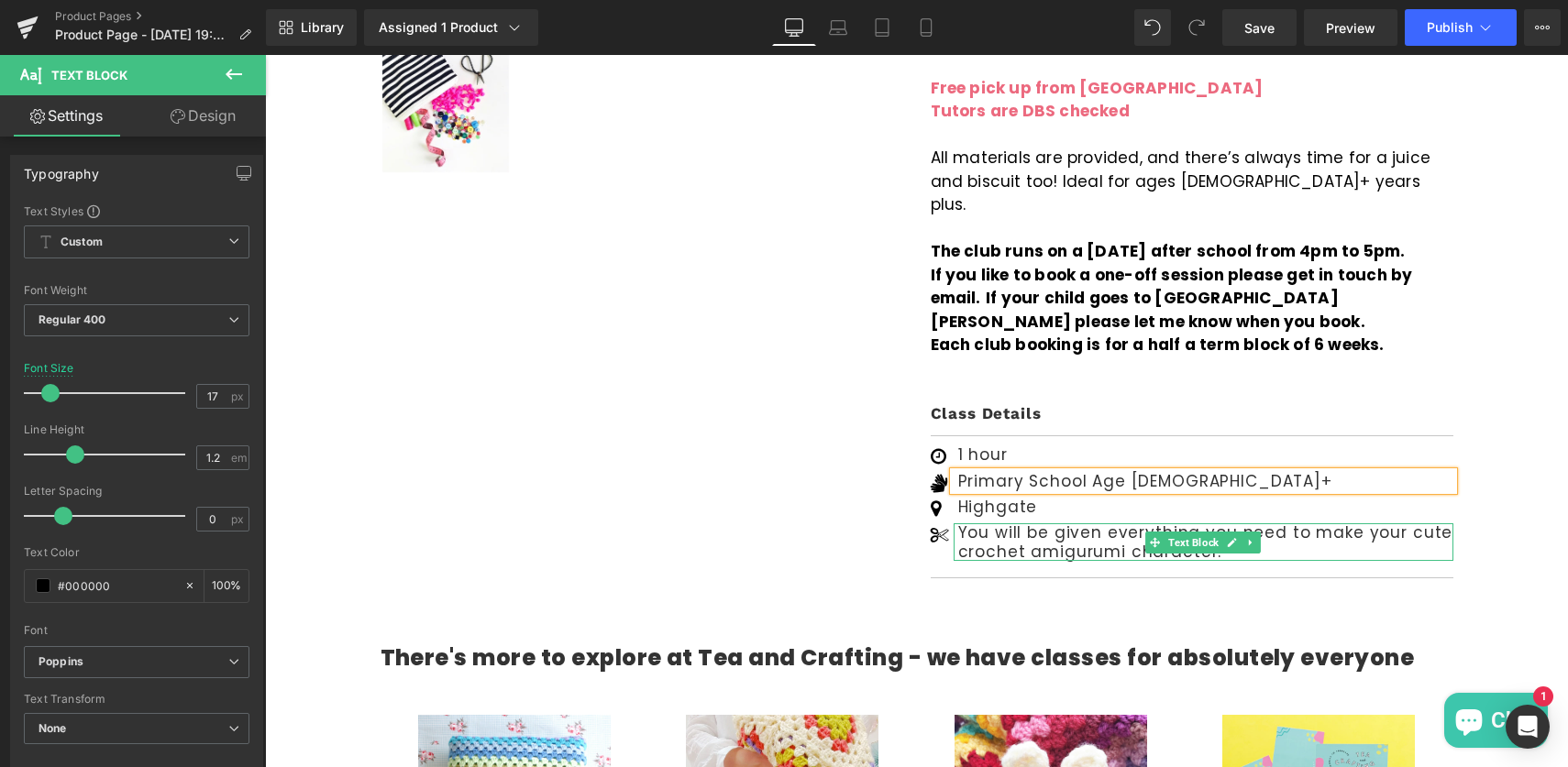
click at [1031, 524] on p "You will be given everything you need to make your cute crochet amigurumi chara…" at bounding box center [1206, 542] width 495 height 37
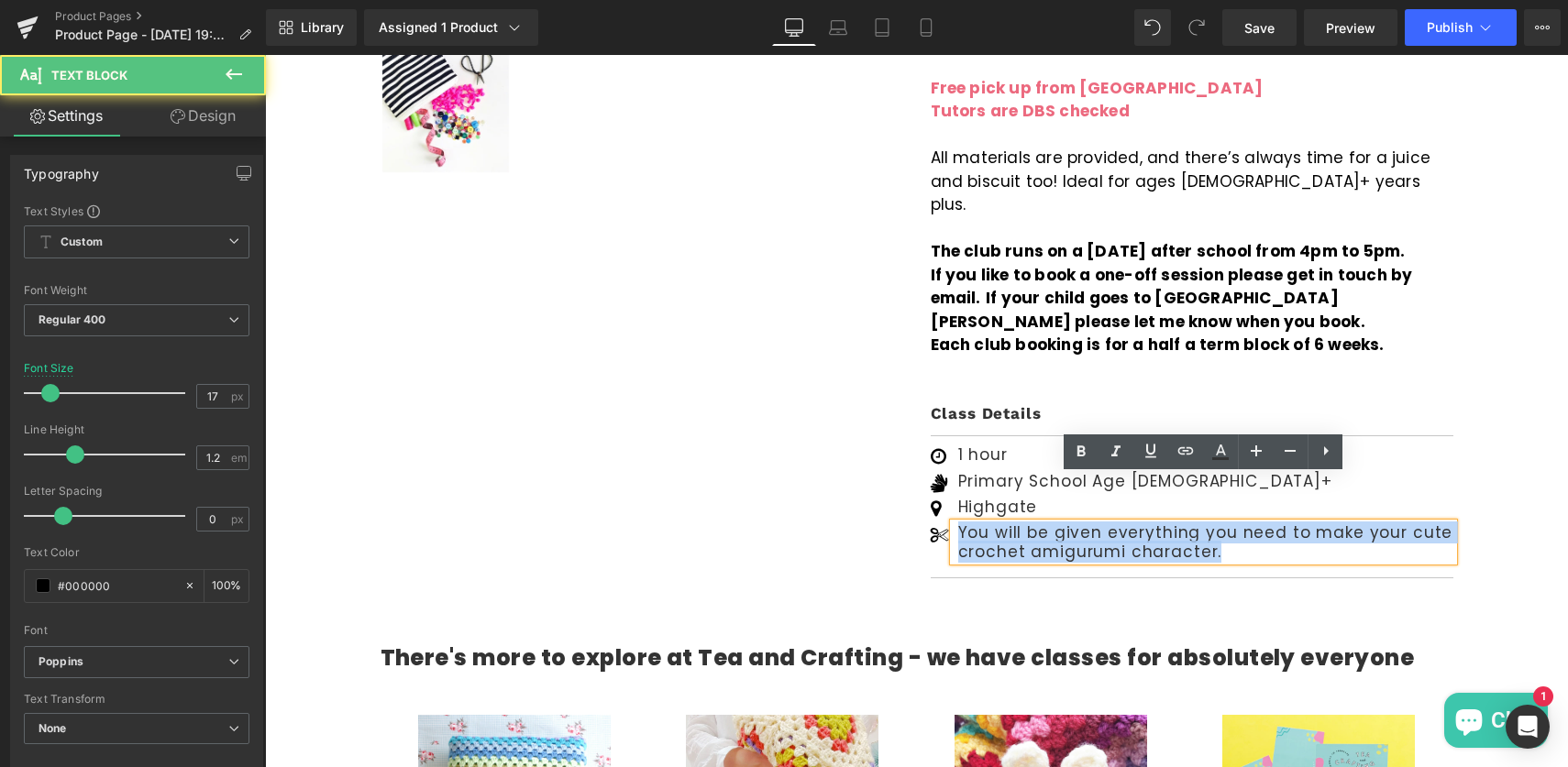
drag, startPoint x: 1215, startPoint y: 503, endPoint x: 956, endPoint y: 484, distance: 259.7
click at [956, 524] on div "You will be given everything you need to make your cute crochet amigurumi chara…" at bounding box center [1203, 542] width 499 height 37
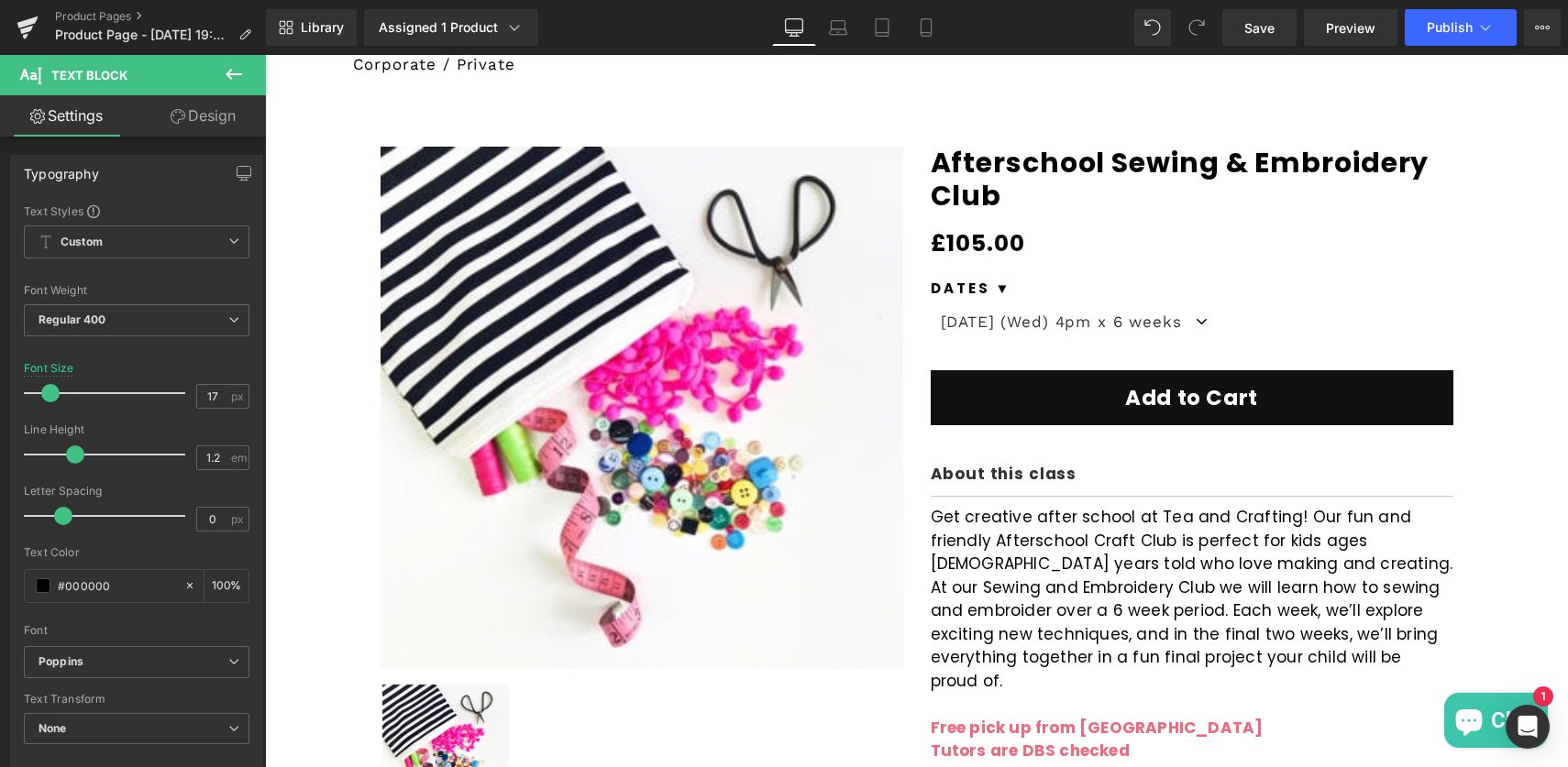
scroll to position [319, 0]
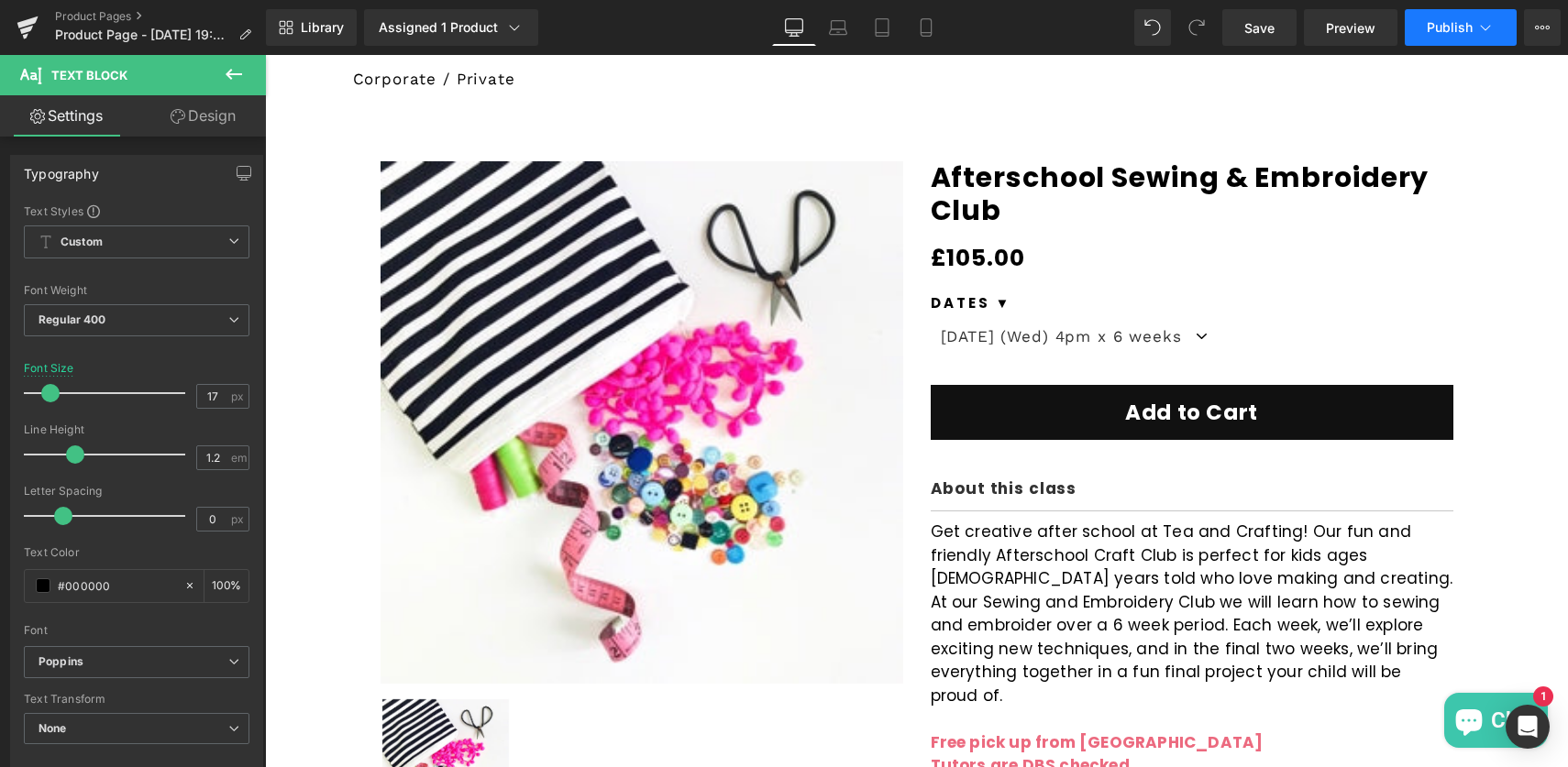
click at [1444, 21] on span "Publish" at bounding box center [1449, 27] width 46 height 15
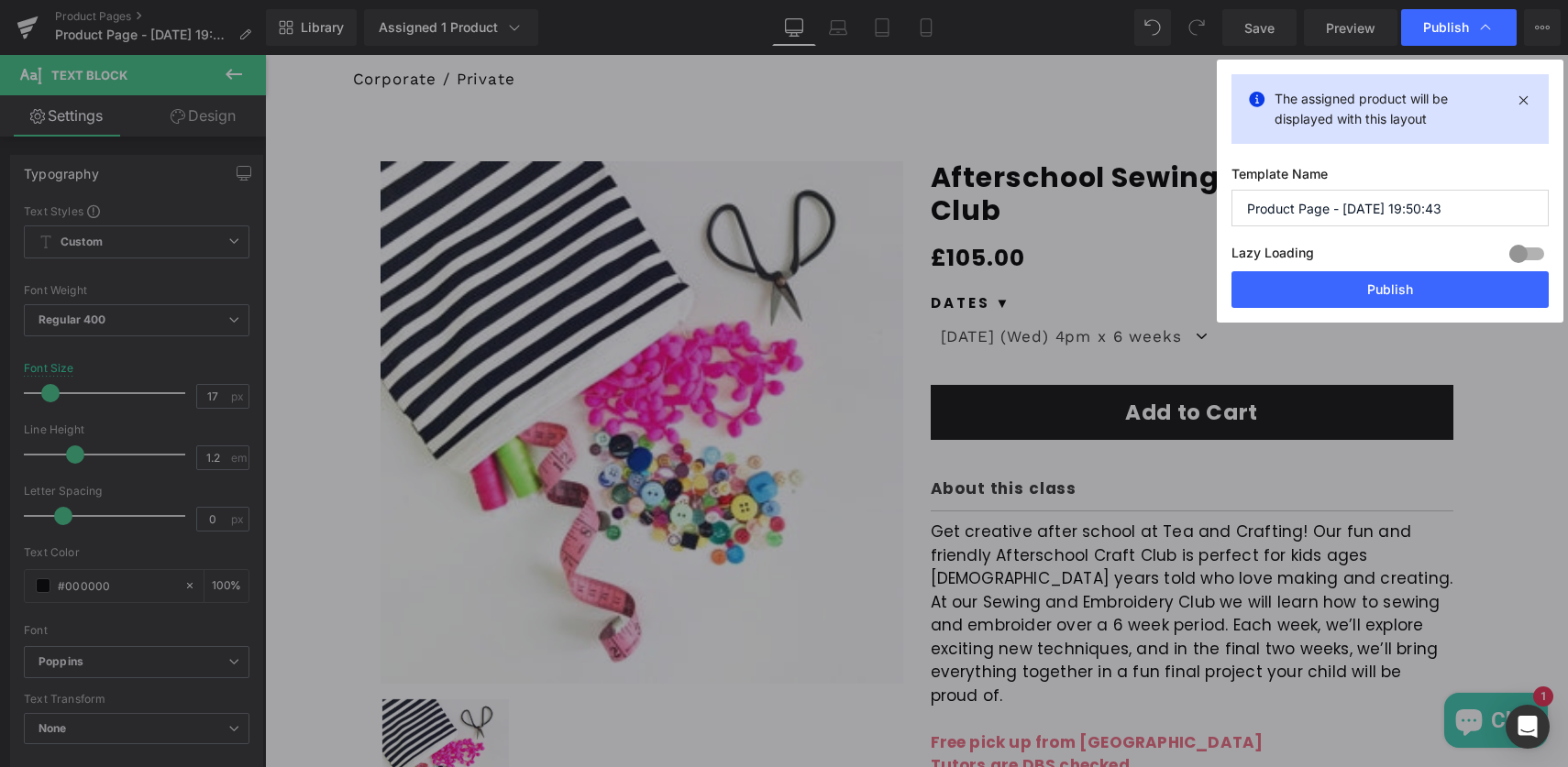
drag, startPoint x: 1343, startPoint y: 210, endPoint x: 1526, endPoint y: 204, distance: 183.1
click at [1526, 204] on input "Product Page - [DATE] 19:50:43" at bounding box center [1389, 208] width 318 height 37
type input "Product Page - Afterschool Sewing"
click at [1376, 291] on button "Publish" at bounding box center [1389, 290] width 318 height 37
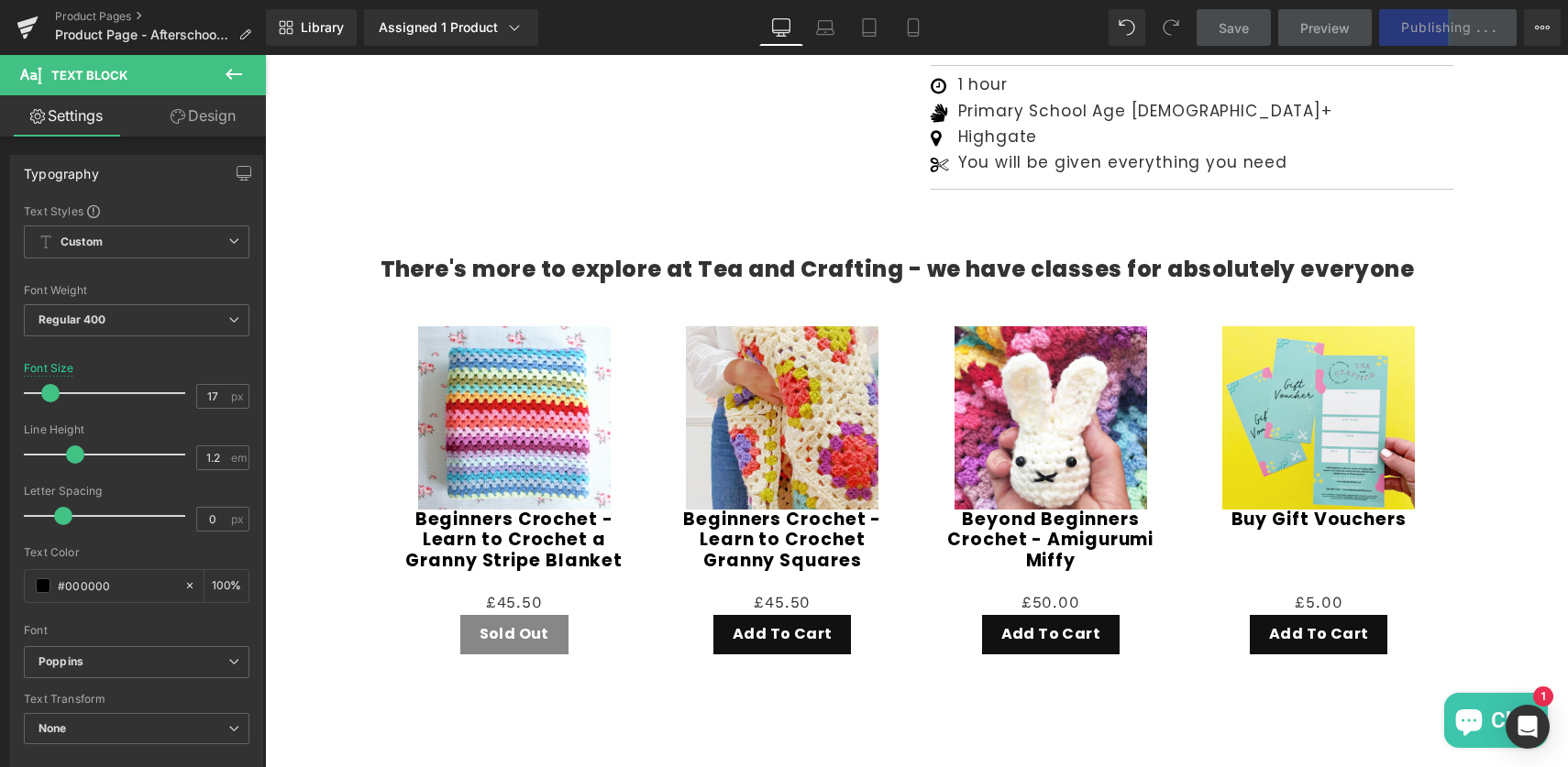
scroll to position [1394, 0]
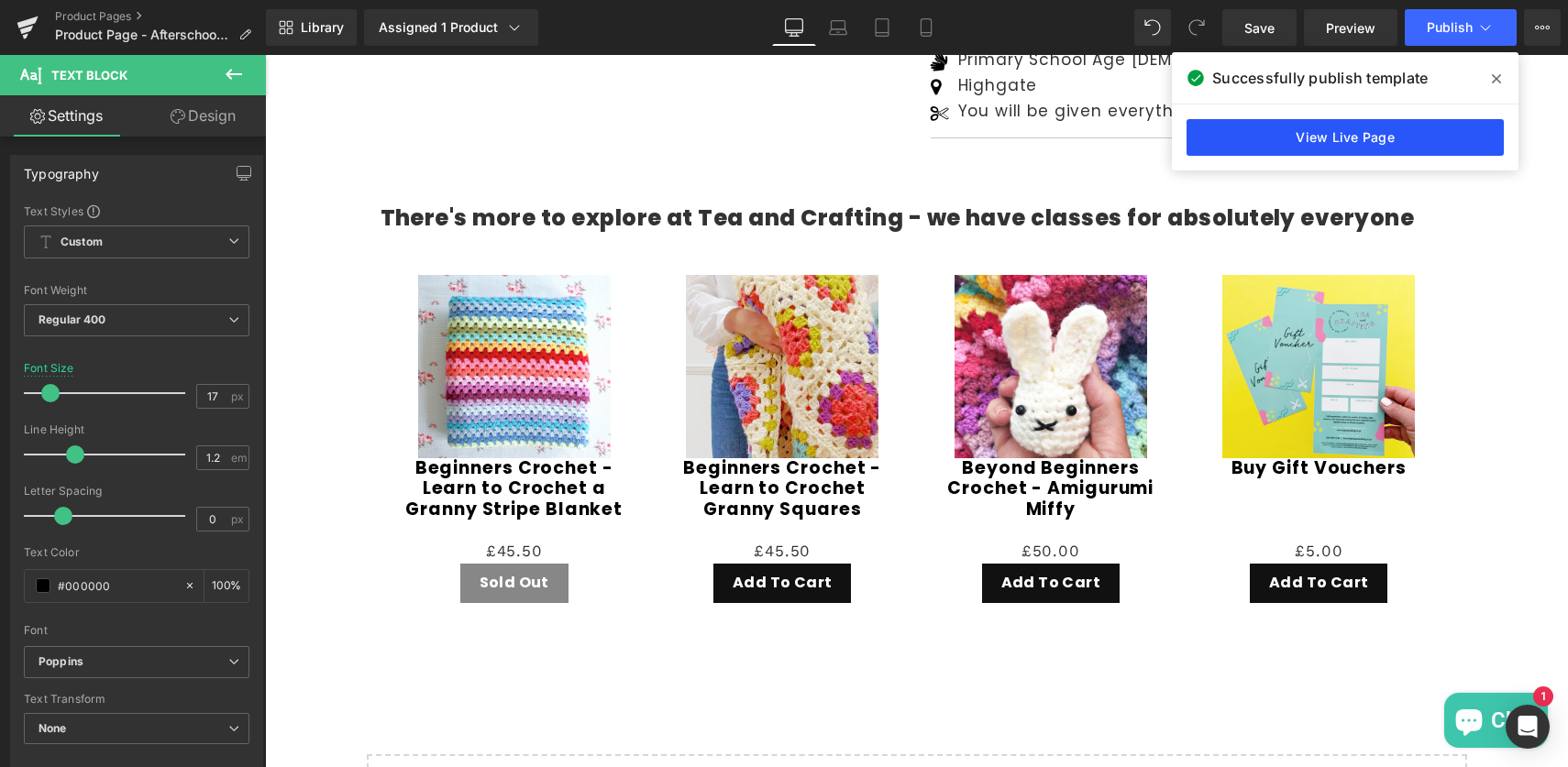
click at [1284, 142] on link "View Live Page" at bounding box center [1344, 138] width 318 height 37
